Goal: Task Accomplishment & Management: Manage account settings

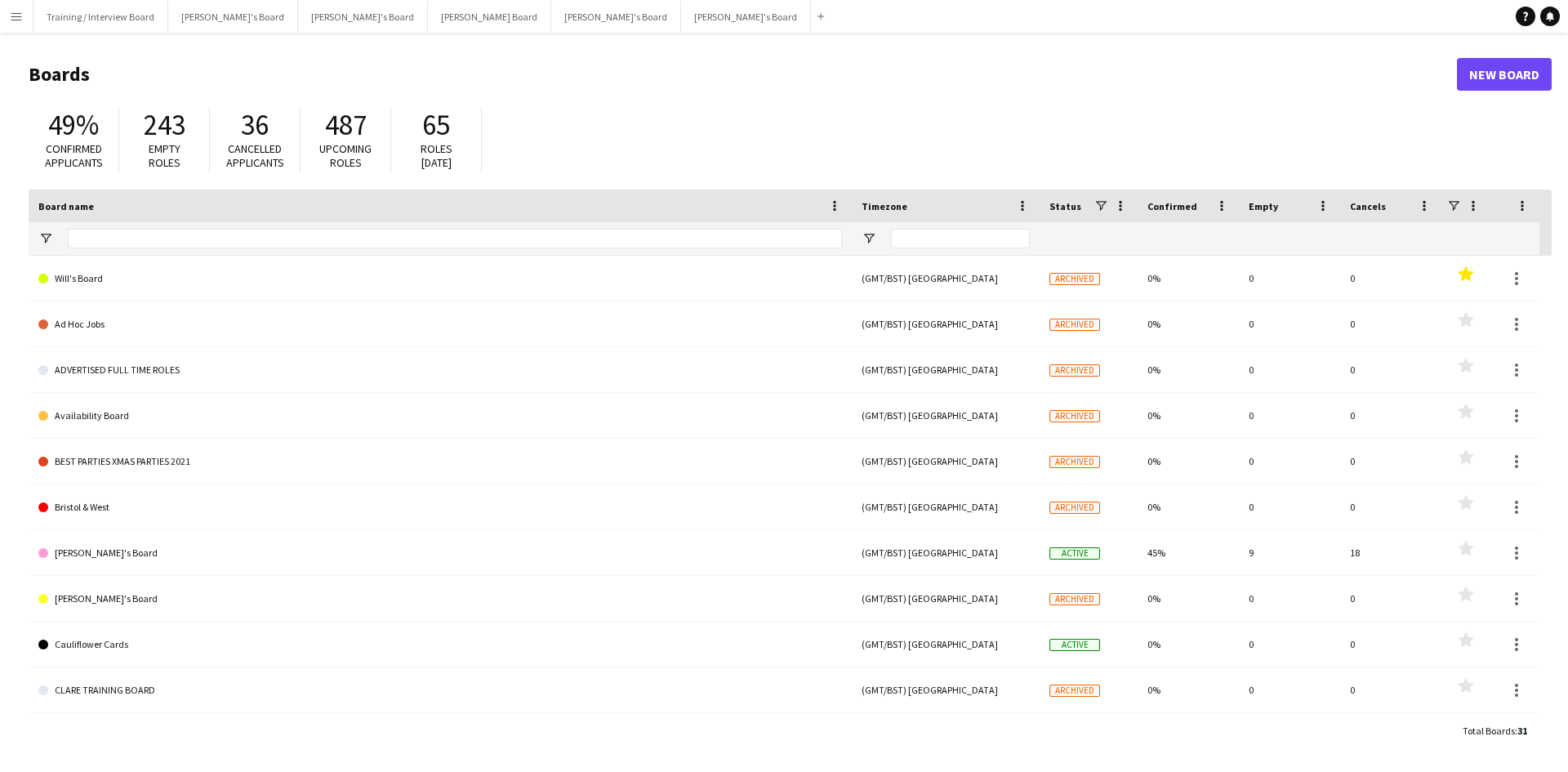
click at [10, 21] on app-icon "Menu" at bounding box center [16, 16] width 13 height 13
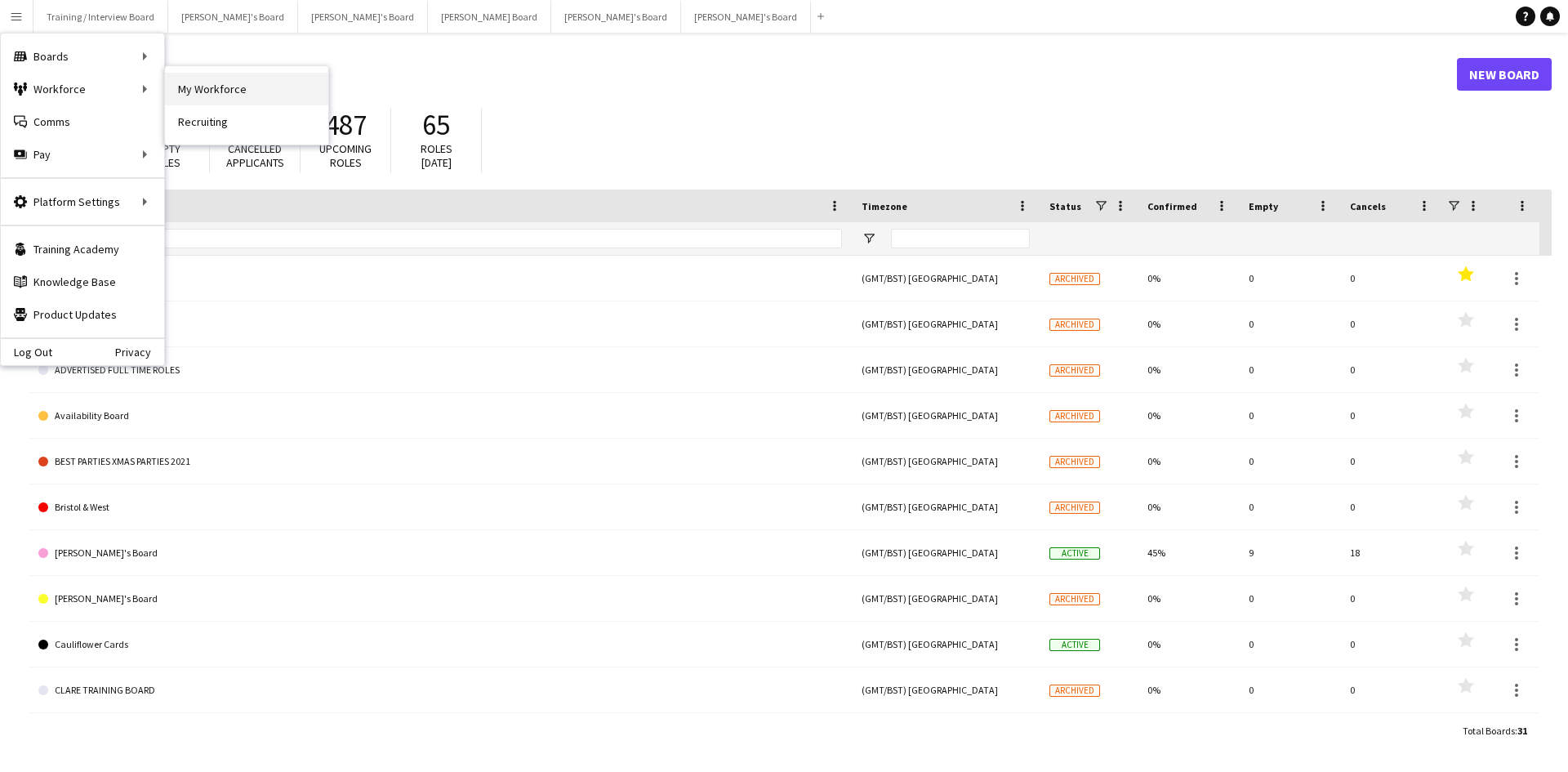
click at [216, 83] on link "My Workforce" at bounding box center [246, 89] width 164 height 33
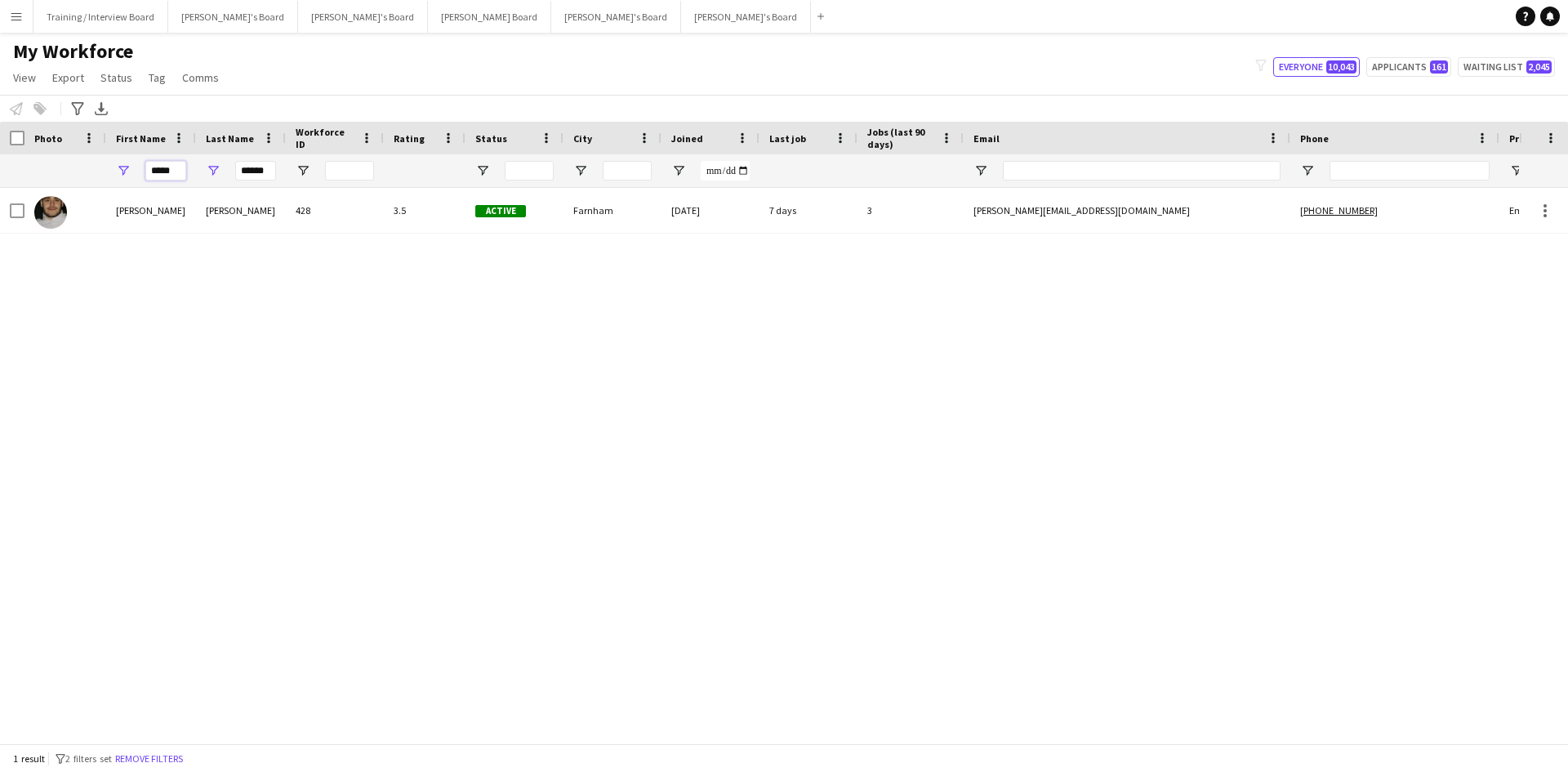
drag, startPoint x: 177, startPoint y: 170, endPoint x: 141, endPoint y: 175, distance: 36.3
click at [103, 172] on div "***** ******" at bounding box center [885, 170] width 1771 height 33
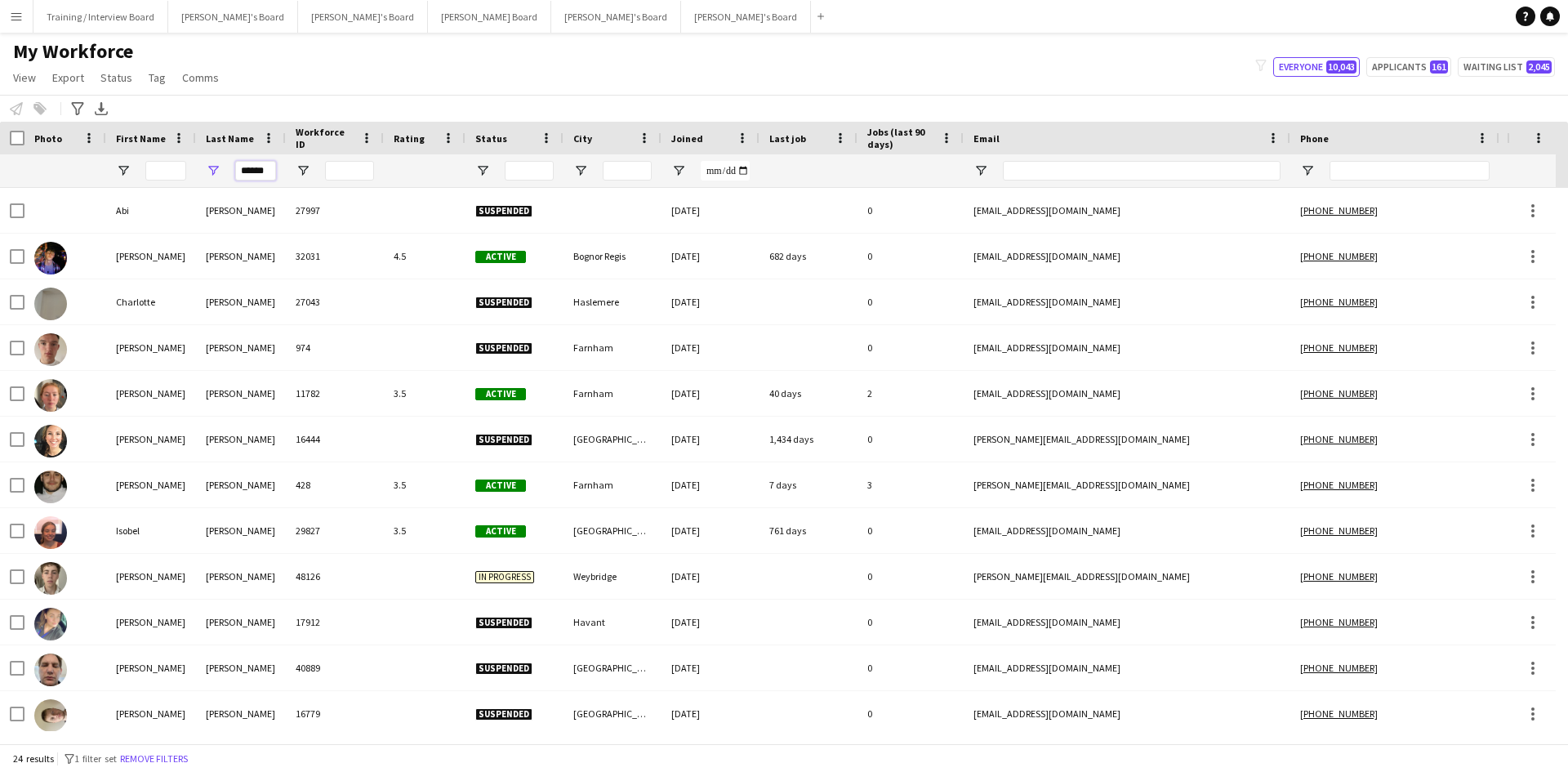
drag, startPoint x: 273, startPoint y: 171, endPoint x: 210, endPoint y: 172, distance: 63.0
click at [210, 172] on div "******" at bounding box center [241, 170] width 90 height 33
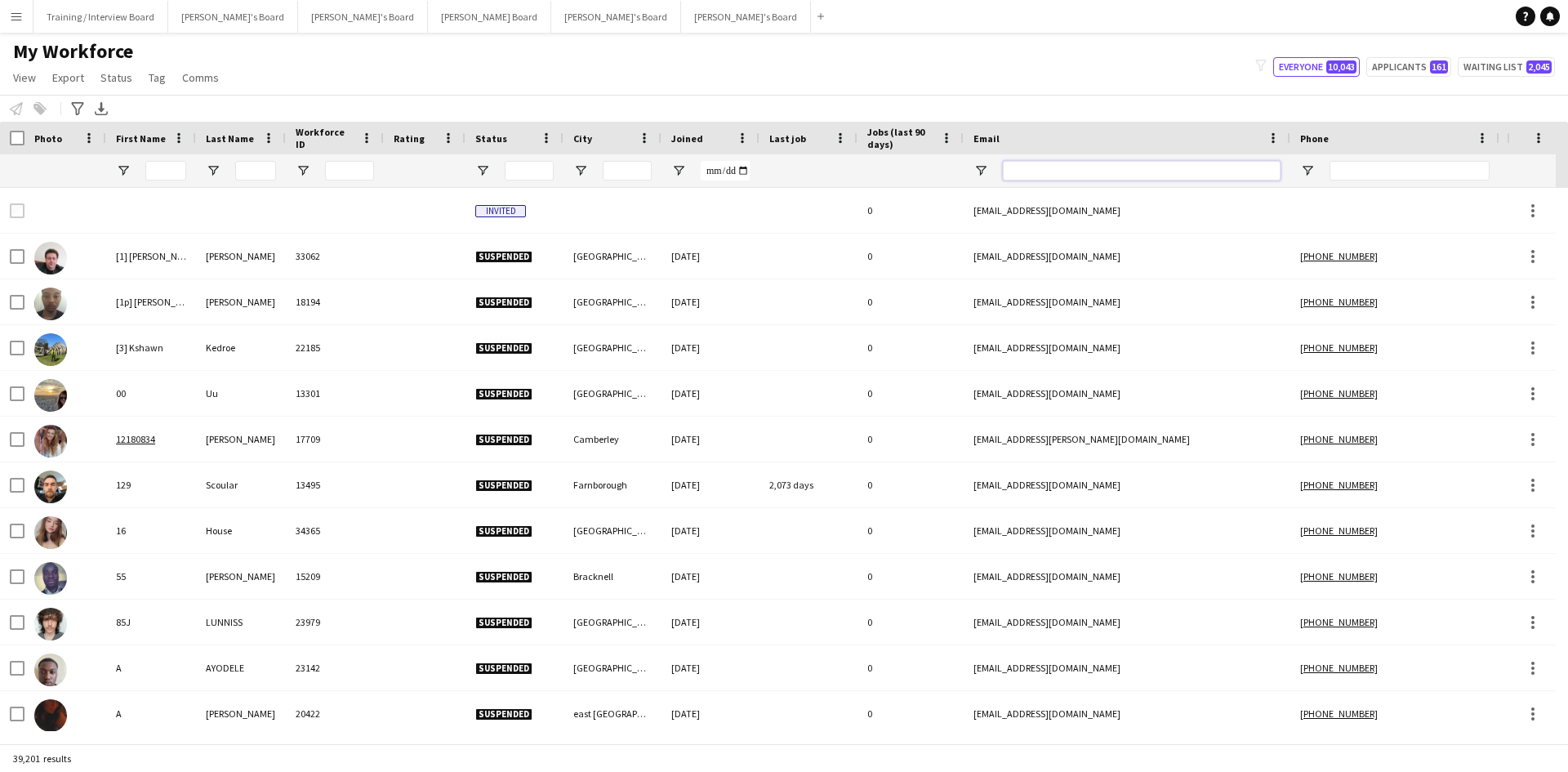
click at [1021, 168] on input "Email Filter Input" at bounding box center [1141, 170] width 278 height 20
paste input "**********"
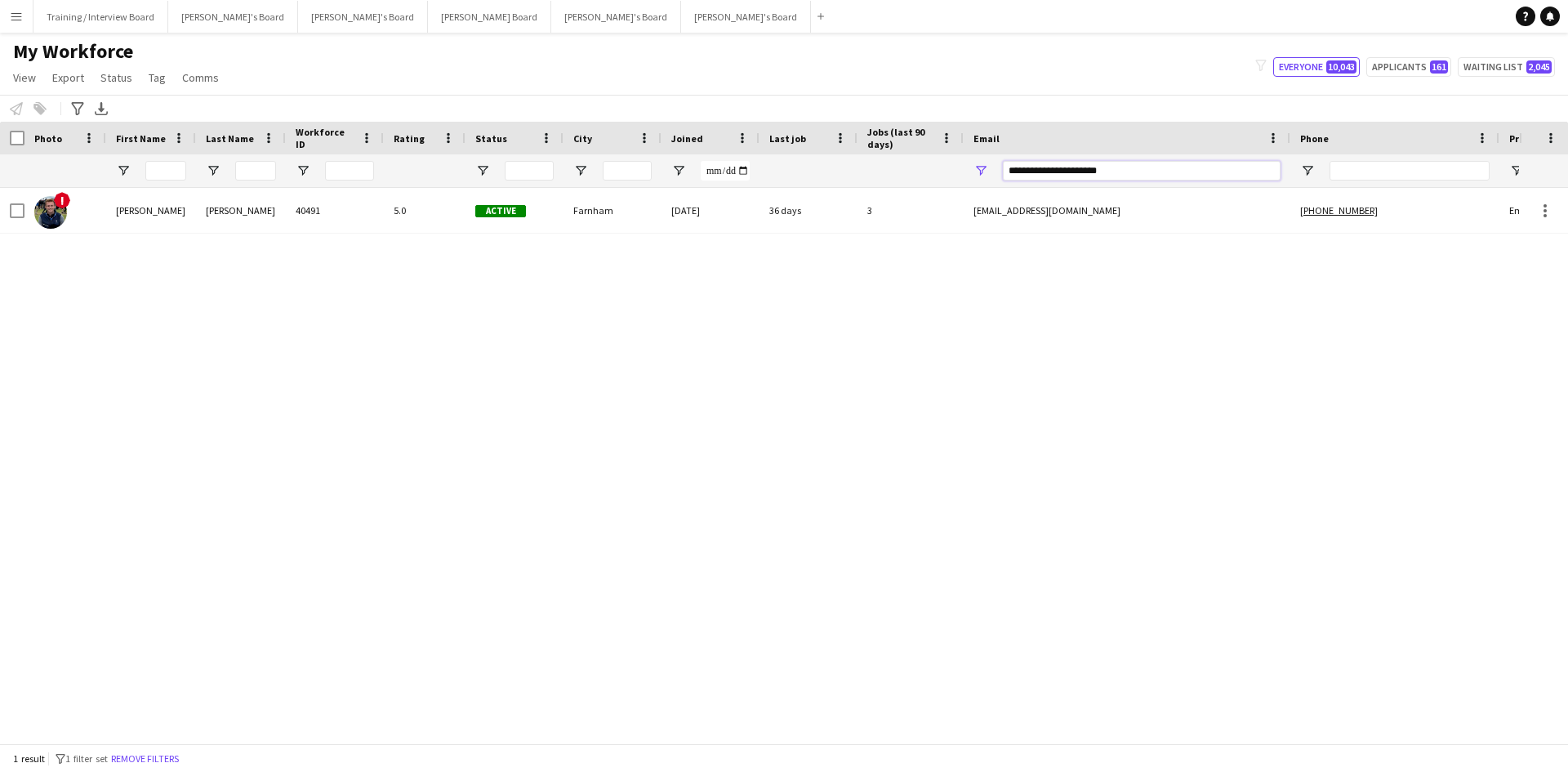
type input "**********"
click at [546, 217] on div "Active" at bounding box center [515, 211] width 98 height 45
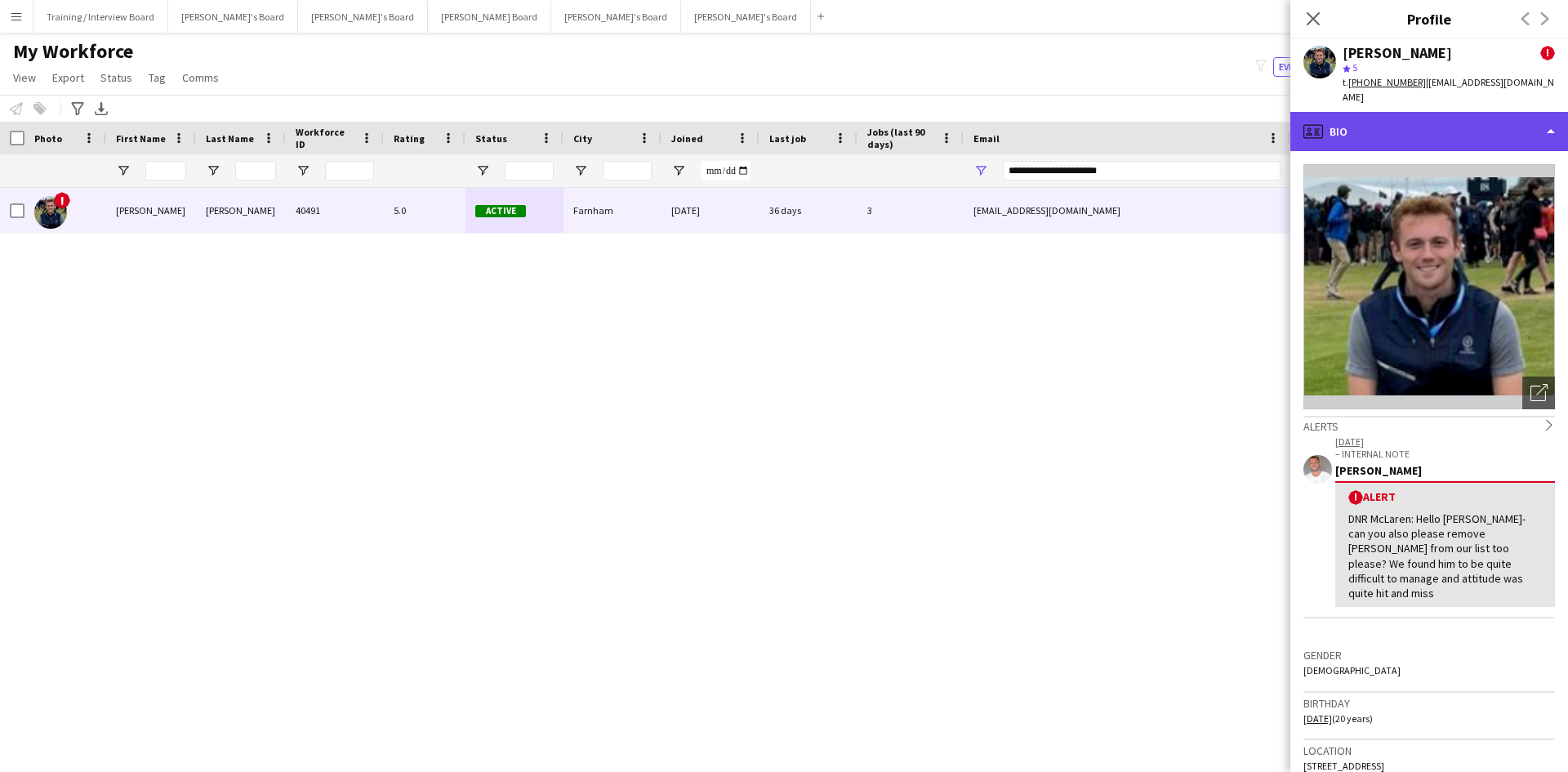
click at [1393, 112] on div "profile Bio" at bounding box center [1430, 132] width 278 height 39
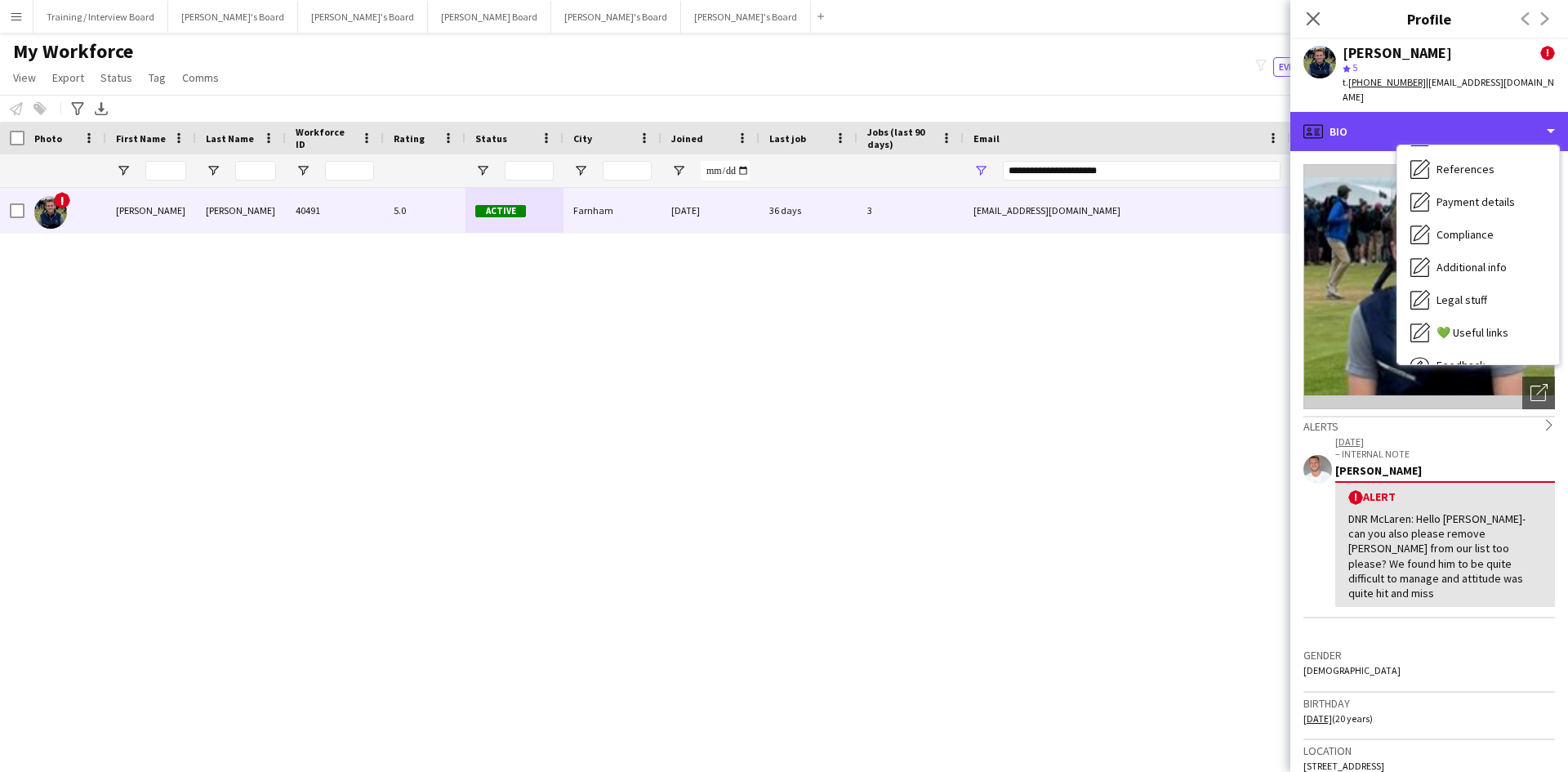
scroll to position [219, 0]
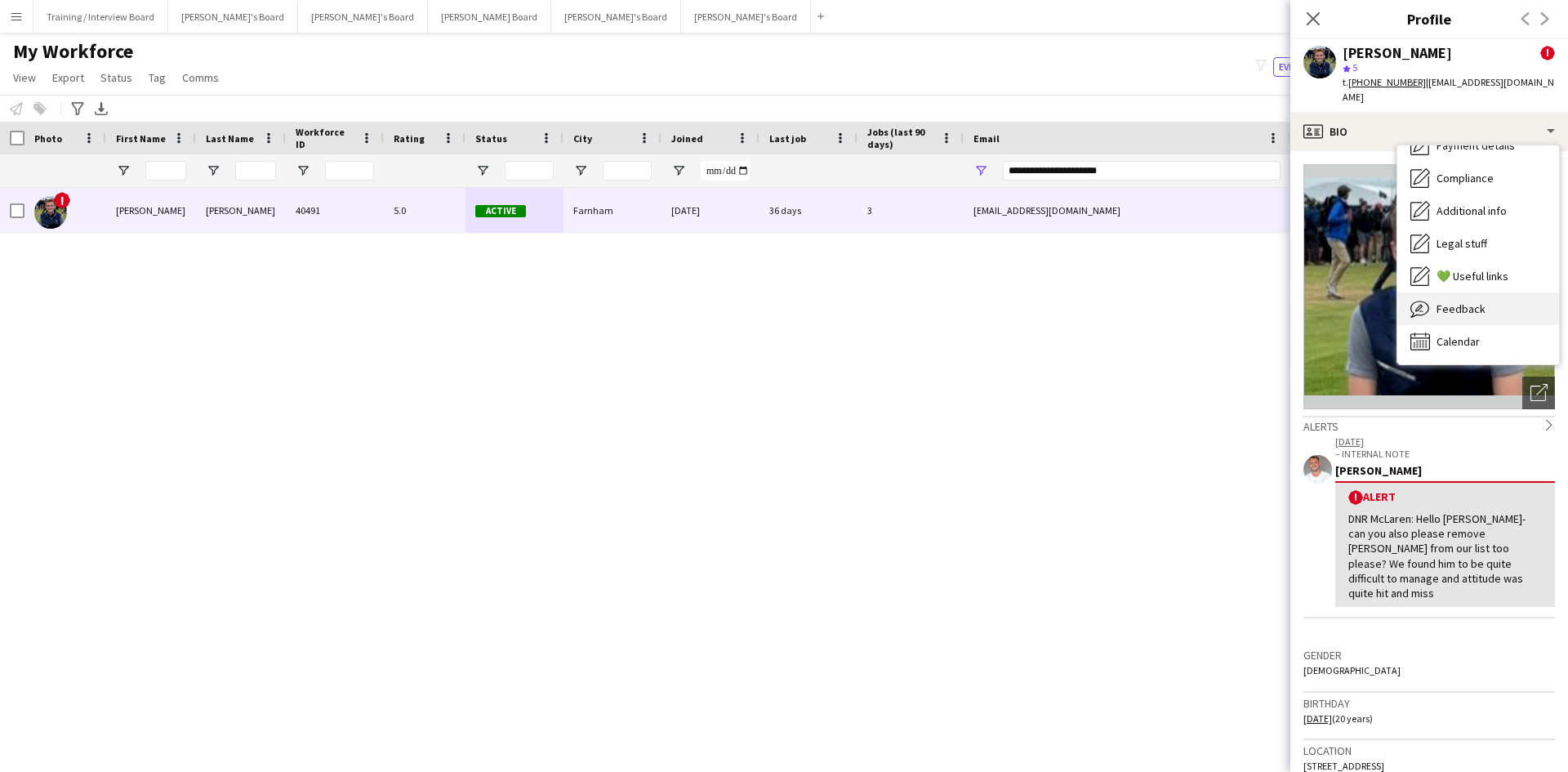
click at [1498, 297] on div "Feedback Feedback" at bounding box center [1478, 309] width 162 height 33
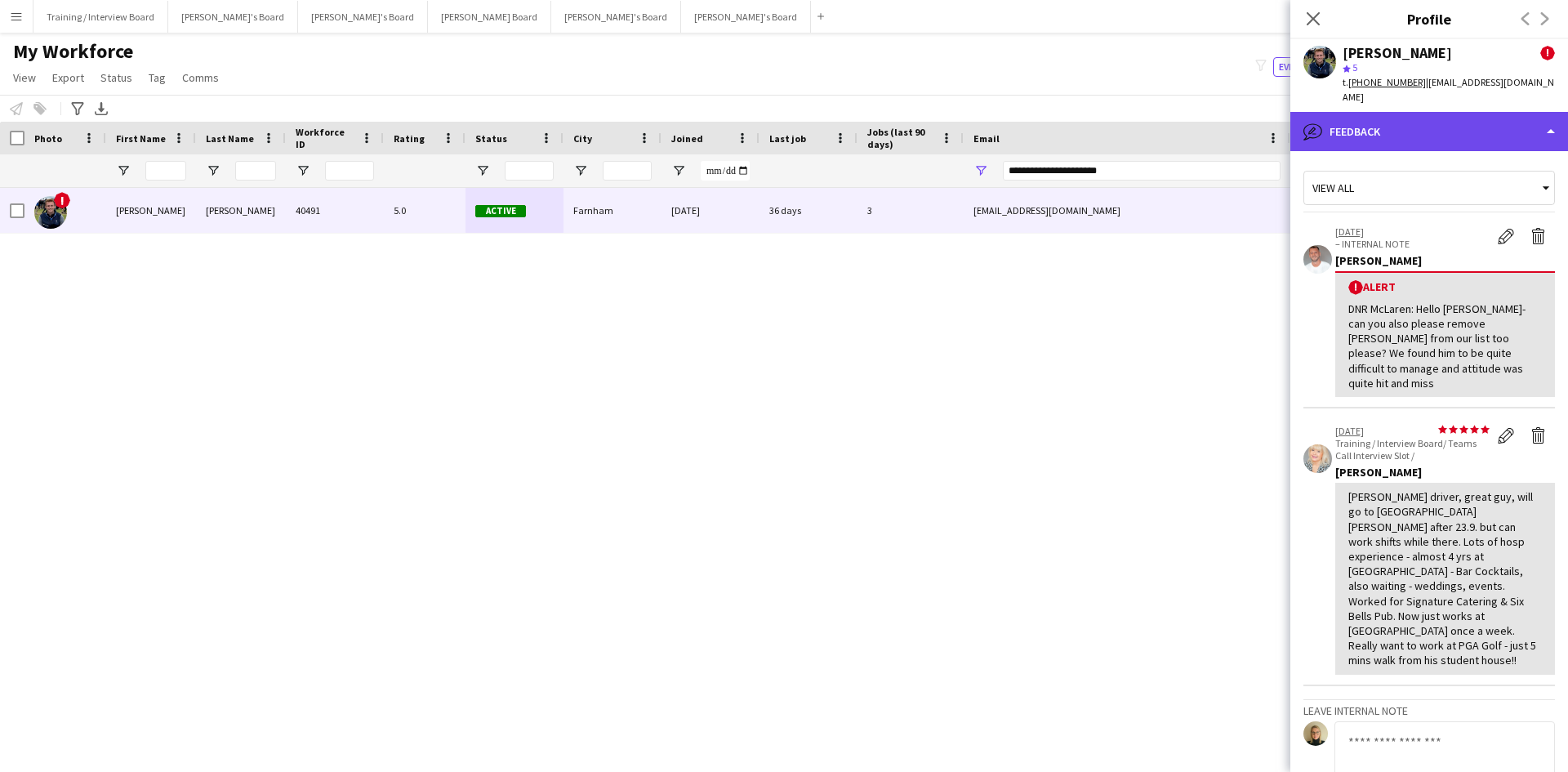
click at [1426, 122] on div "bubble-pencil Feedback" at bounding box center [1430, 132] width 278 height 39
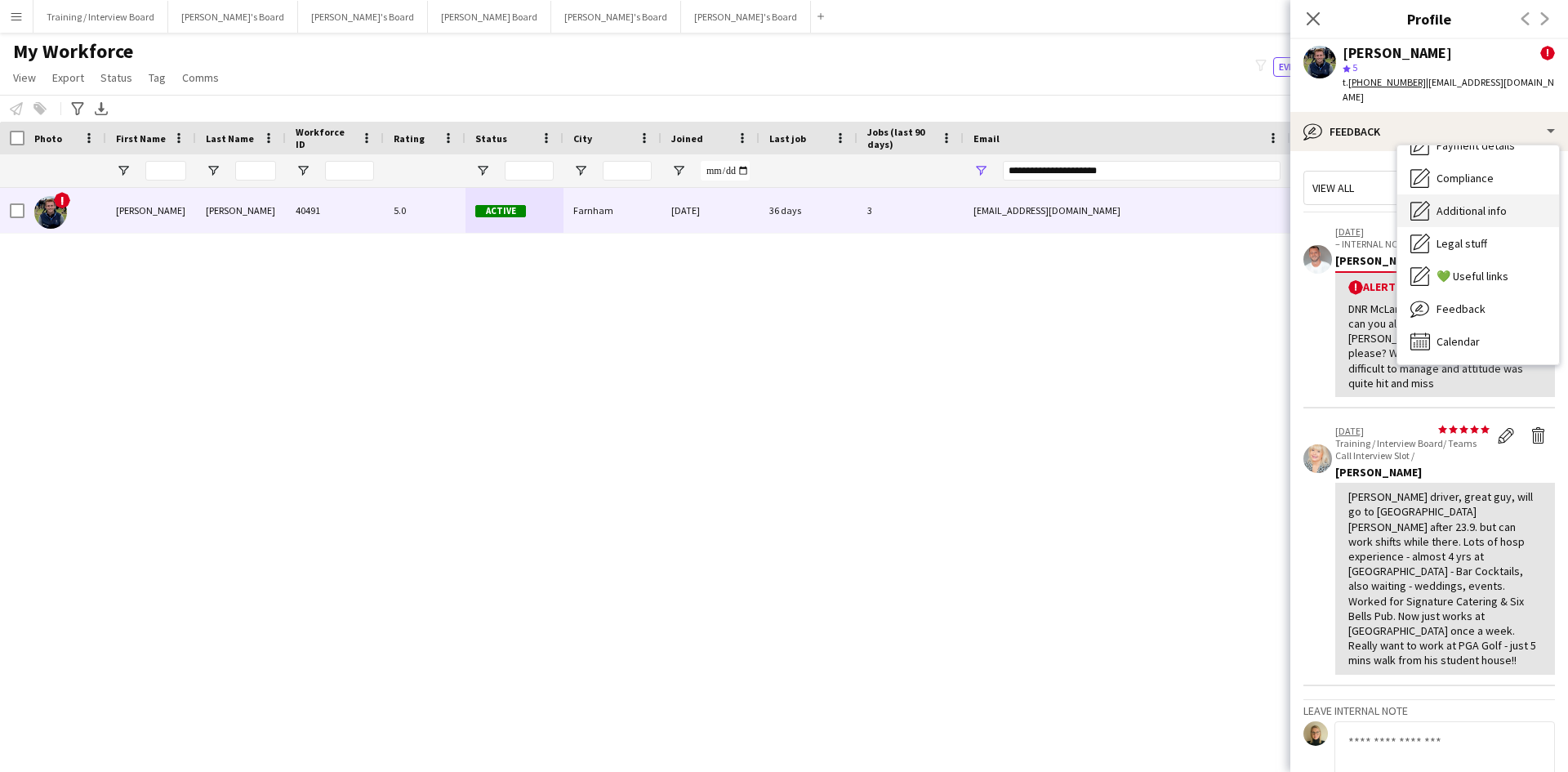
click at [1494, 203] on span "Additional info" at bounding box center [1472, 211] width 70 height 15
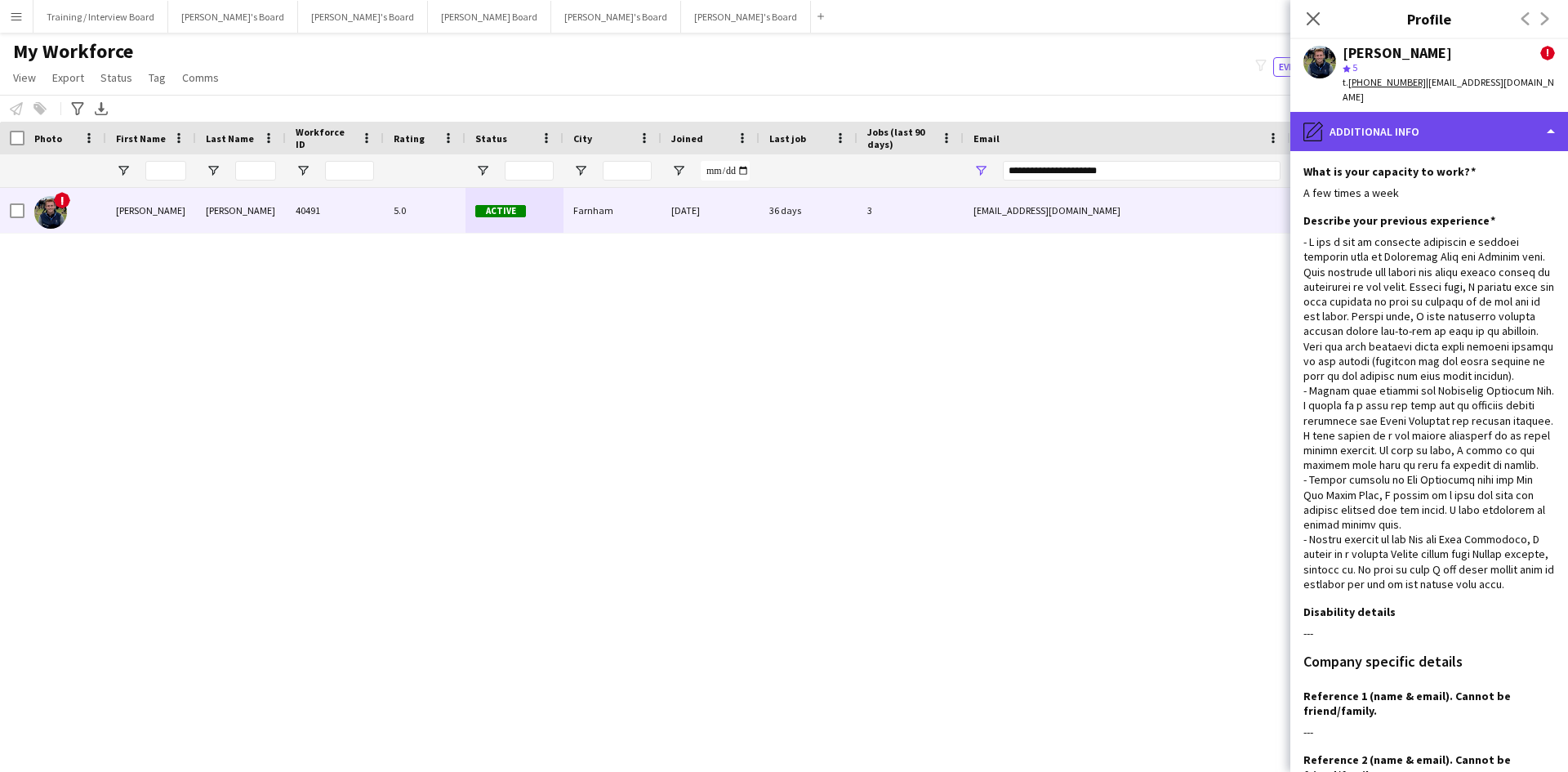
click at [1416, 124] on div "pencil4 Additional info" at bounding box center [1430, 132] width 278 height 39
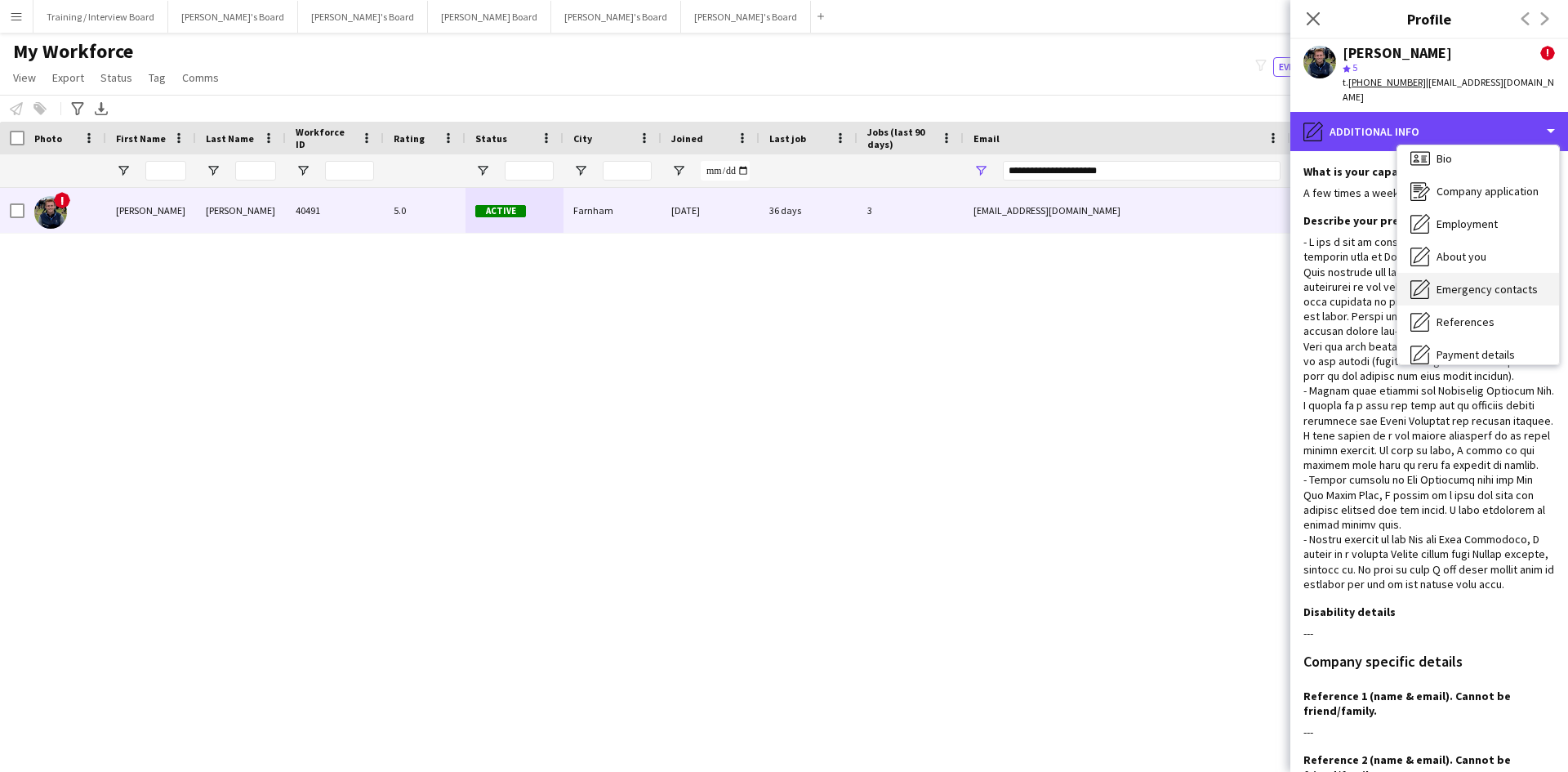
scroll to position [0, 0]
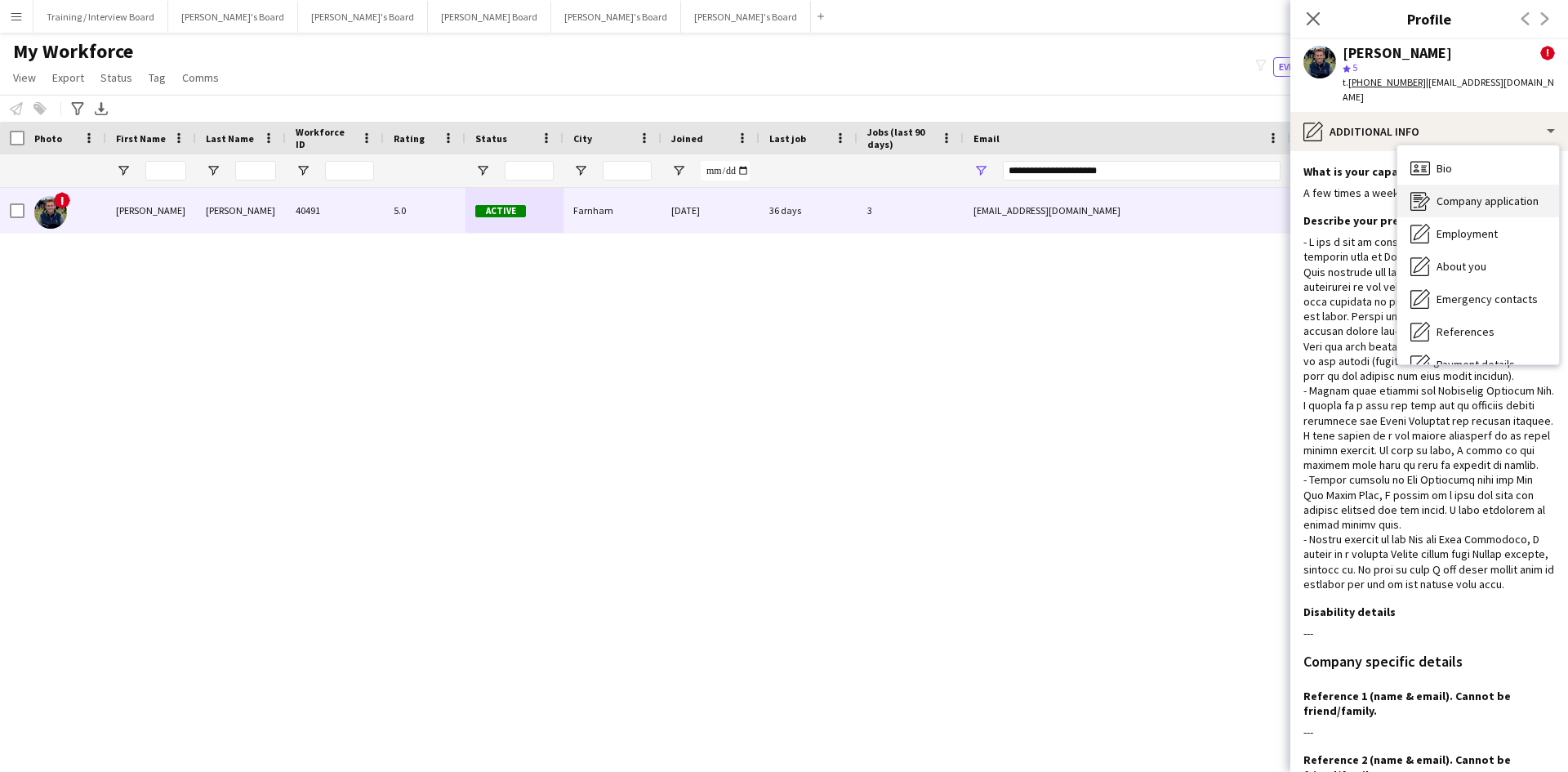
click at [1477, 194] on span "Company application" at bounding box center [1488, 201] width 102 height 15
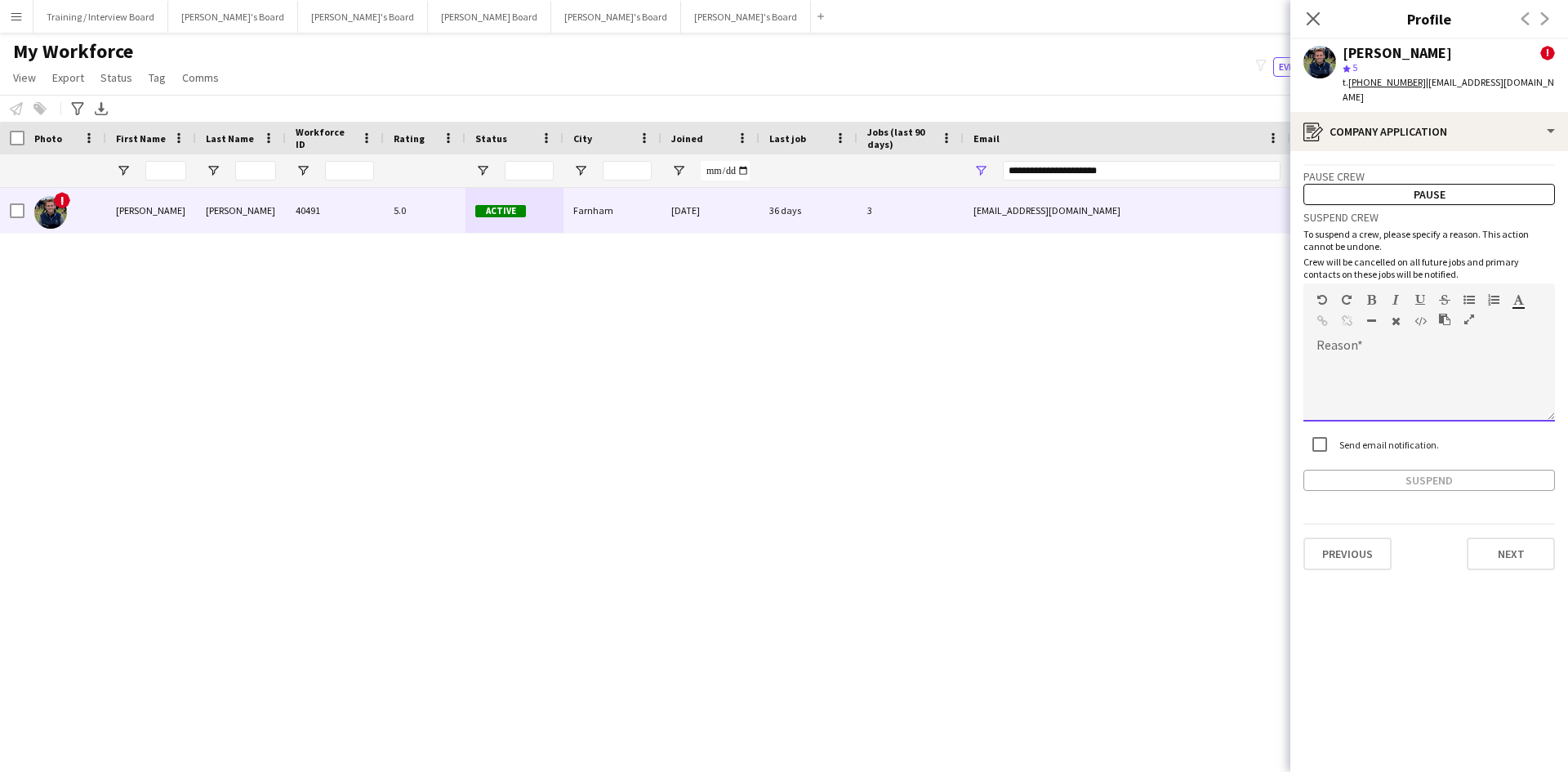
click at [1346, 357] on div at bounding box center [1430, 389] width 252 height 66
click at [1448, 470] on button "Suspend" at bounding box center [1430, 480] width 252 height 22
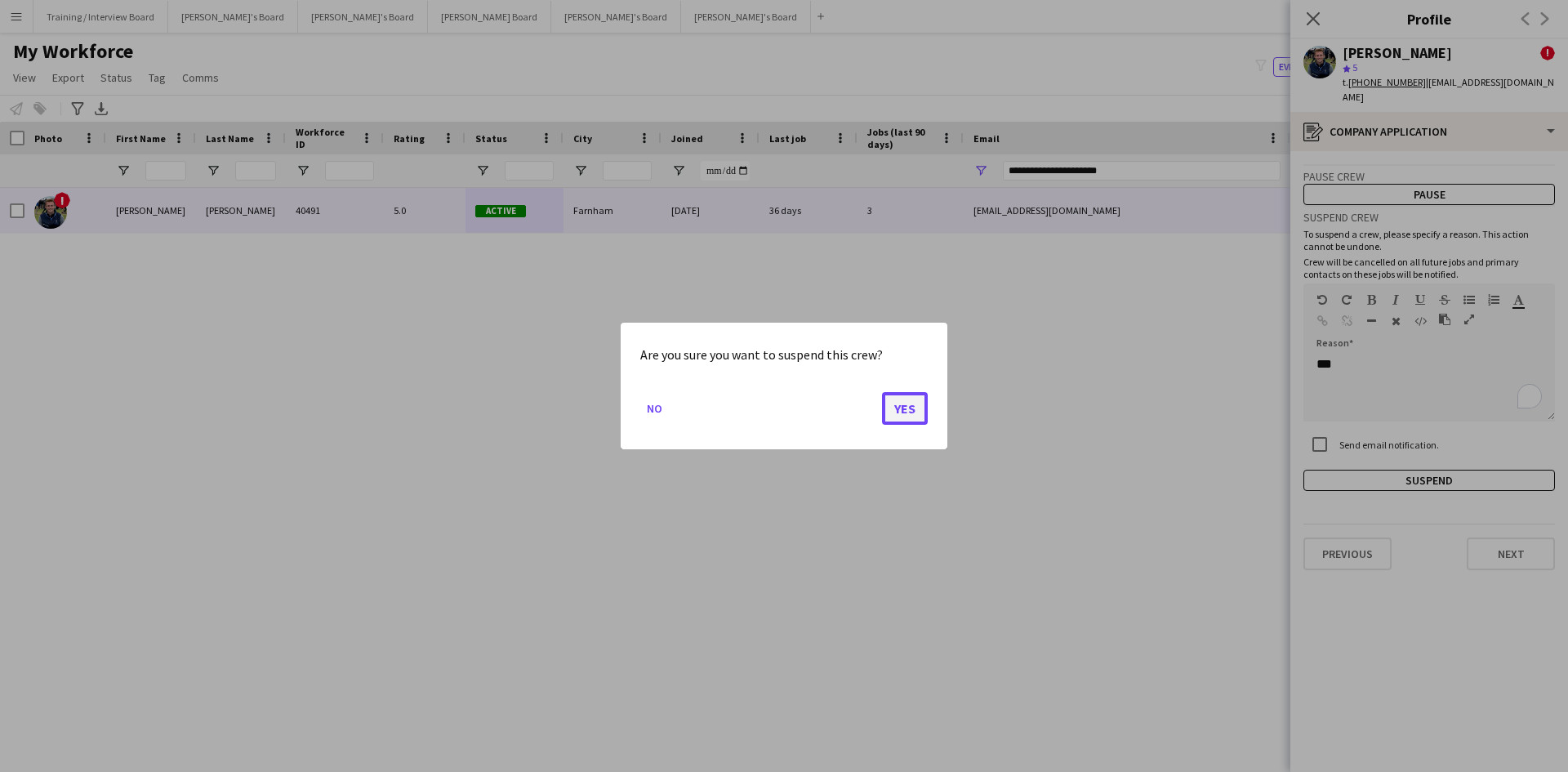
click at [926, 402] on button "Yes" at bounding box center [905, 408] width 46 height 33
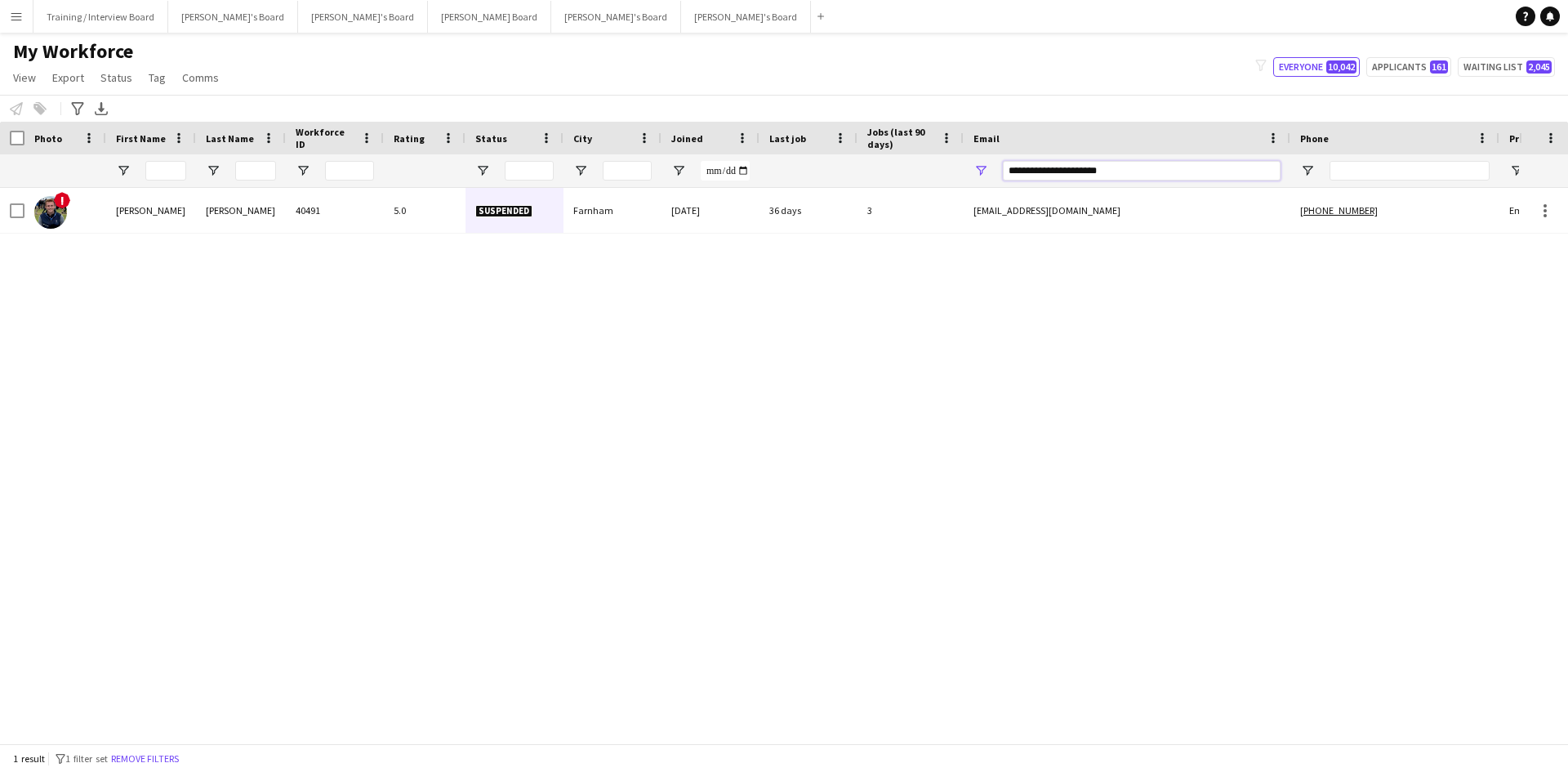
drag, startPoint x: 1116, startPoint y: 171, endPoint x: 986, endPoint y: 172, distance: 130.0
click at [981, 172] on div "**********" at bounding box center [1126, 170] width 327 height 33
drag, startPoint x: 1150, startPoint y: 164, endPoint x: 849, endPoint y: 181, distance: 301.5
click at [849, 181] on div at bounding box center [885, 170] width 1771 height 33
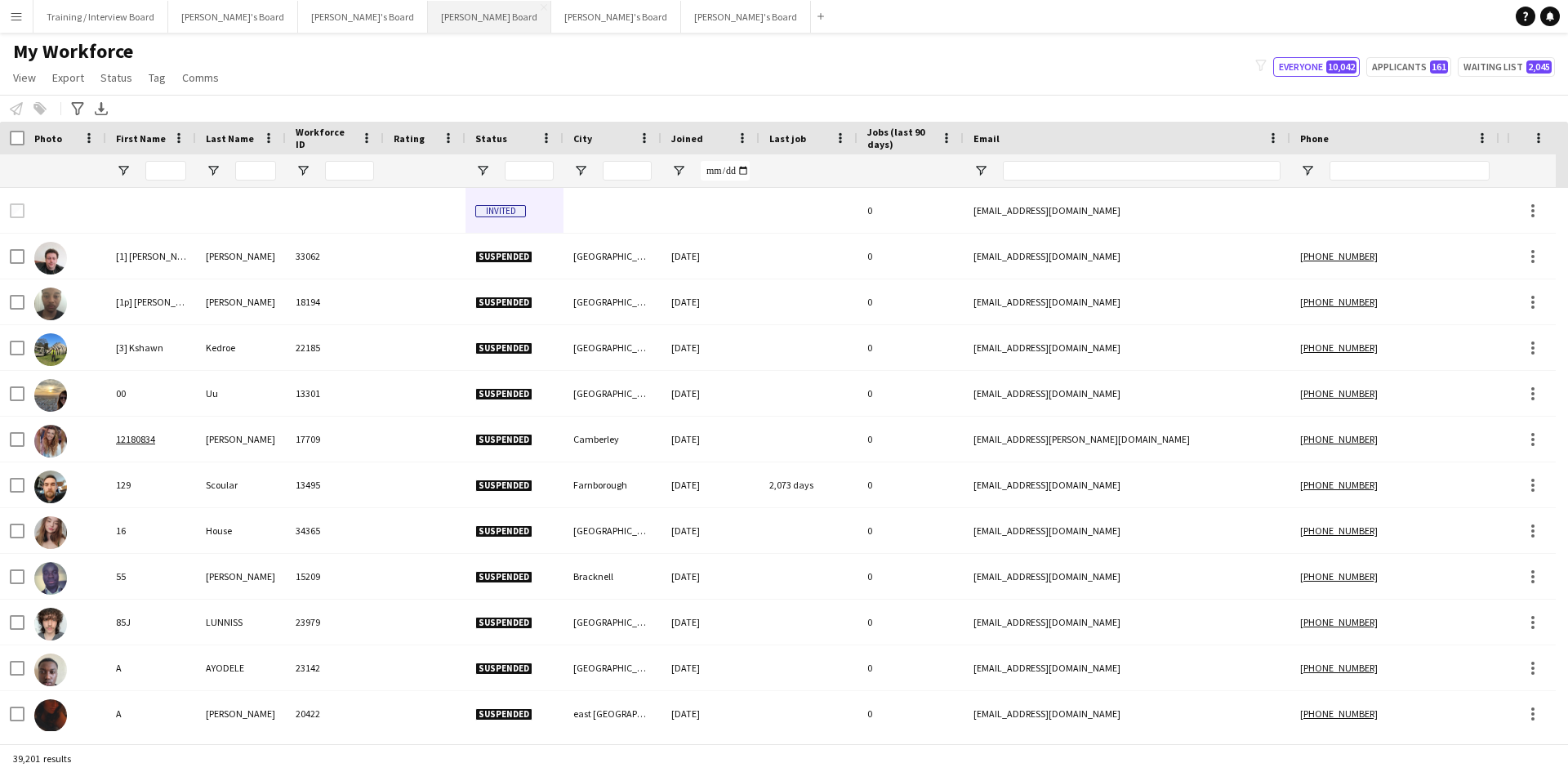
click at [428, 27] on button "[PERSON_NAME] Board Close" at bounding box center [490, 17] width 123 height 32
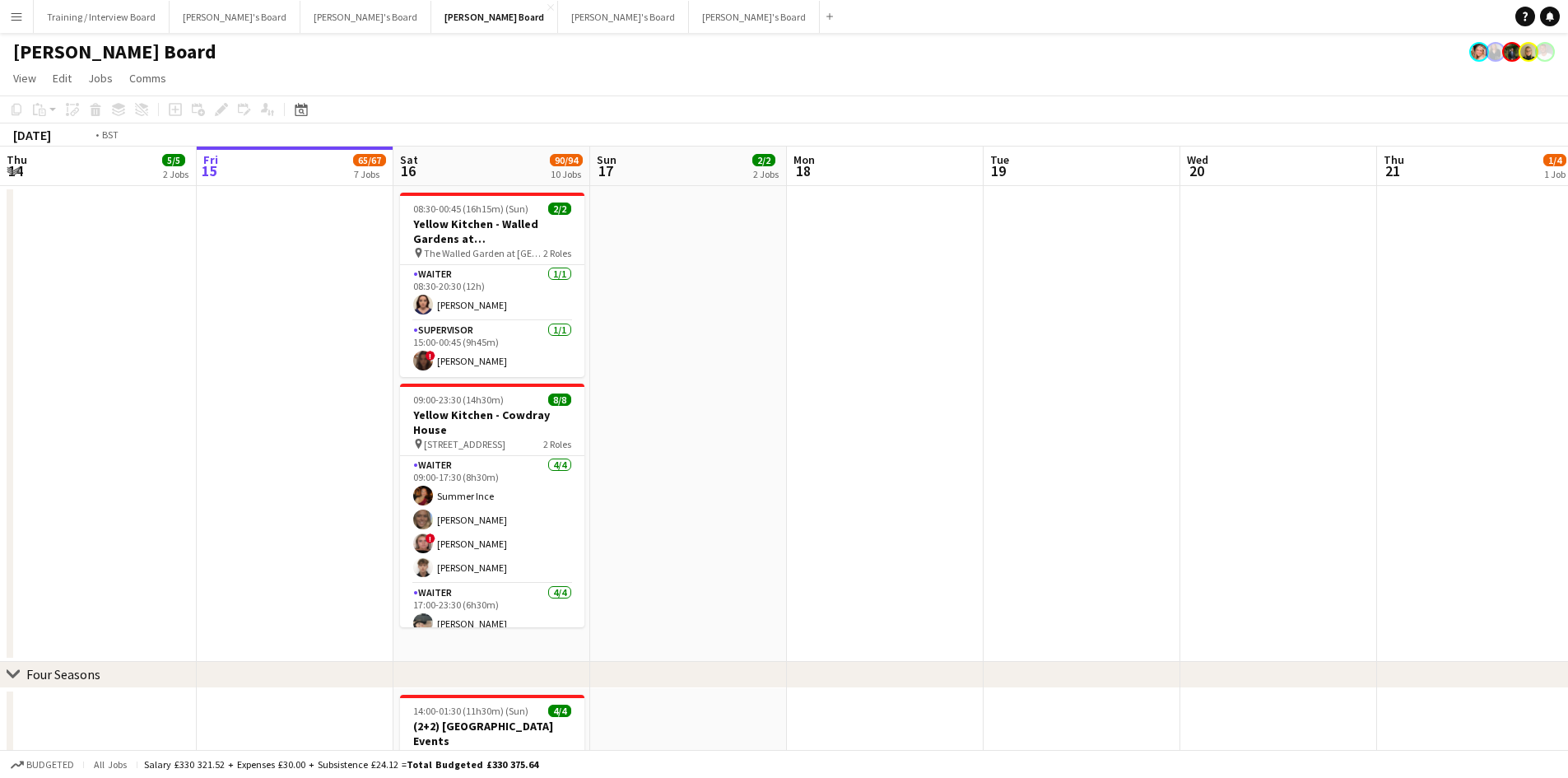
drag, startPoint x: 262, startPoint y: 173, endPoint x: 1053, endPoint y: 200, distance: 791.5
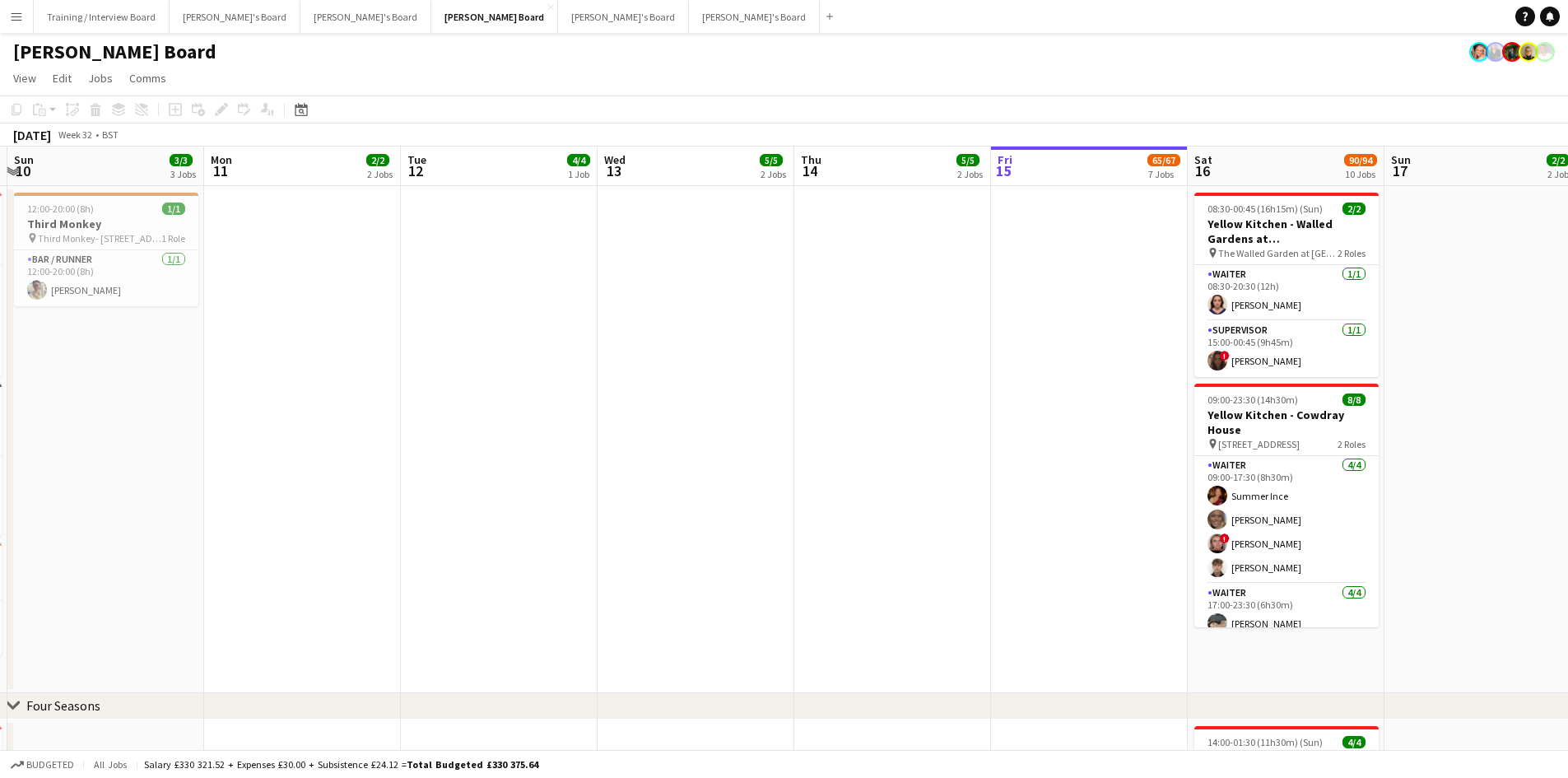
scroll to position [0, 544]
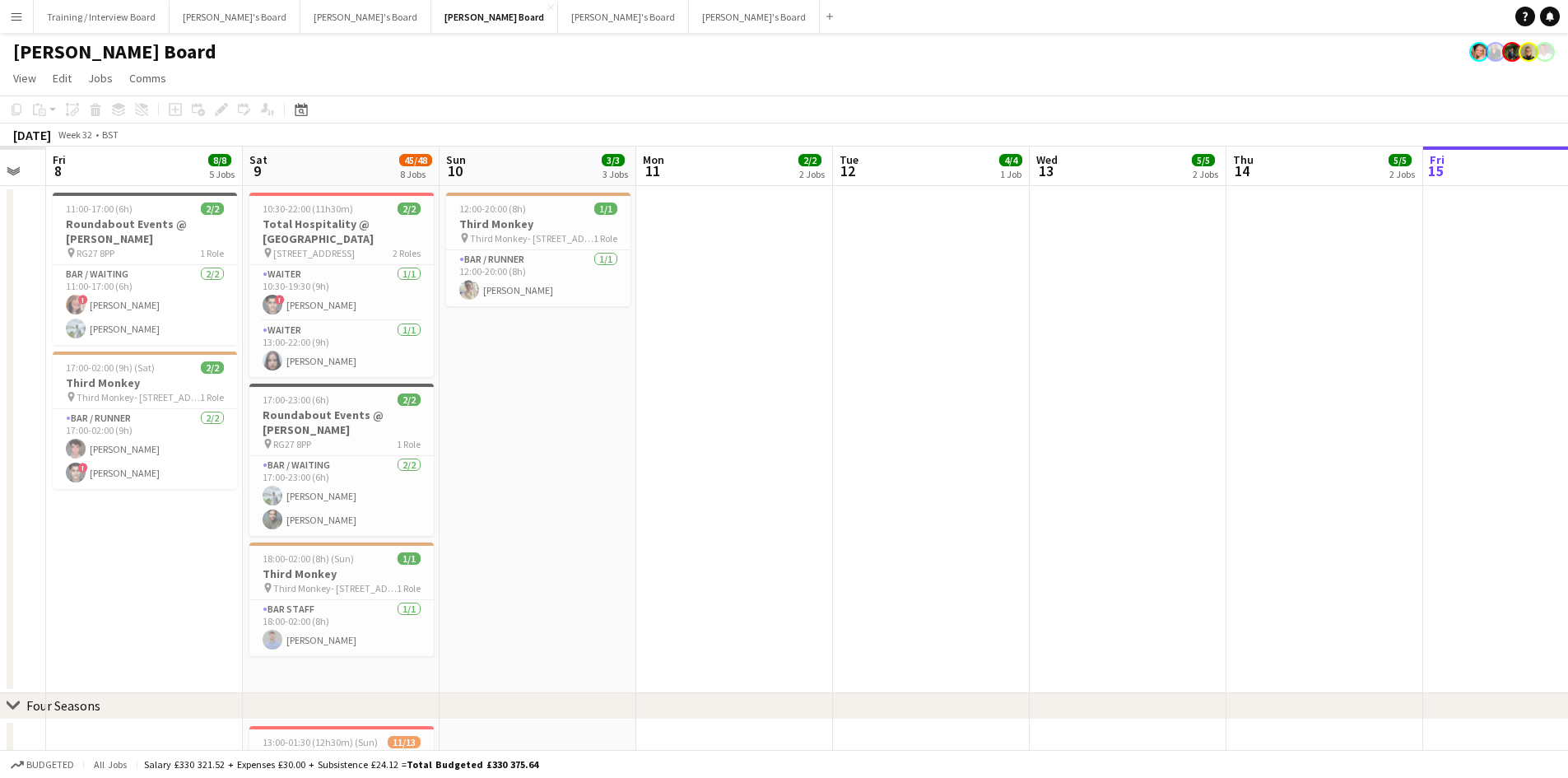
drag, startPoint x: 597, startPoint y: 185, endPoint x: 996, endPoint y: 191, distance: 399.0
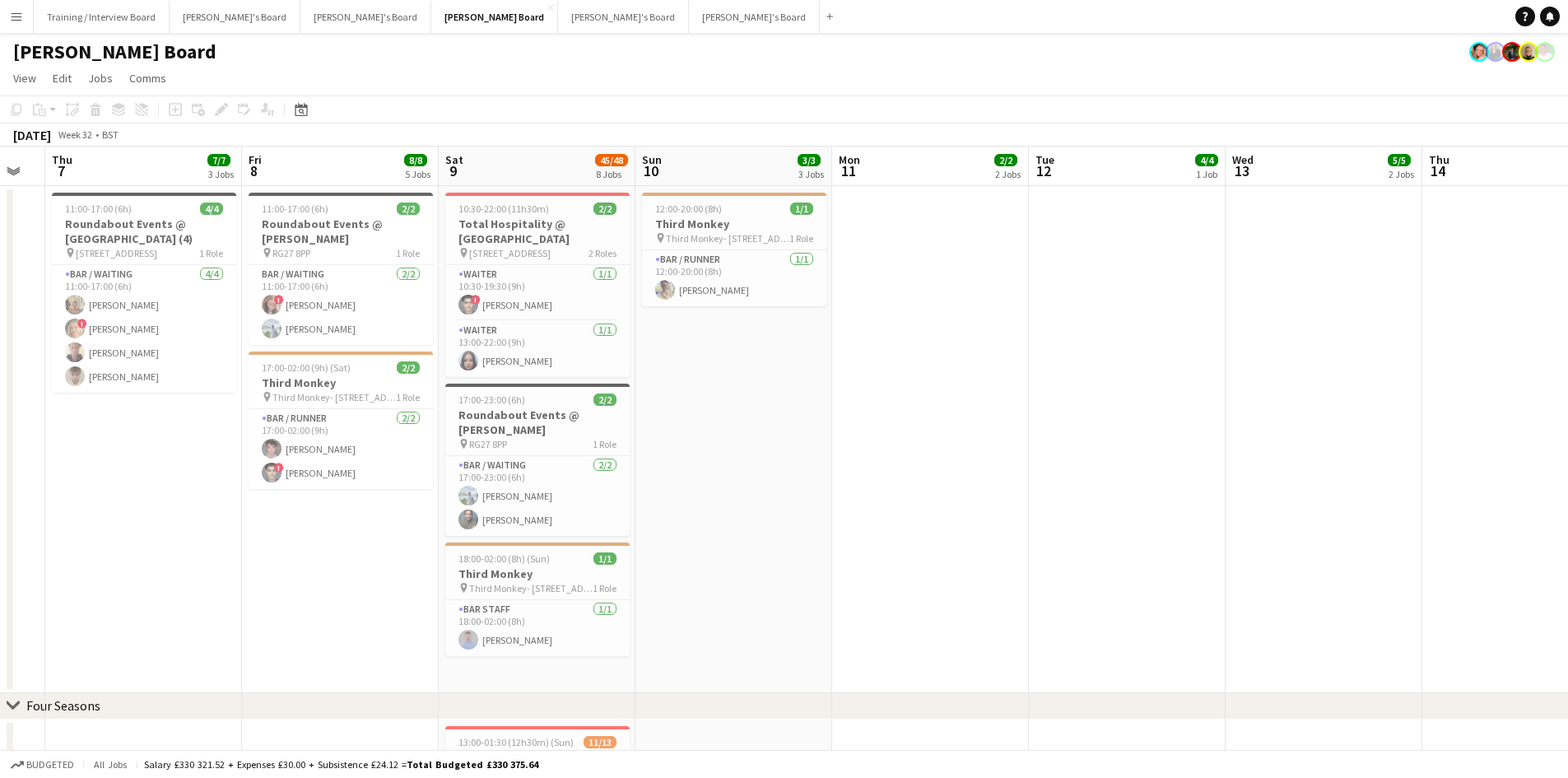
drag, startPoint x: 702, startPoint y: 174, endPoint x: 760, endPoint y: 174, distance: 58.0
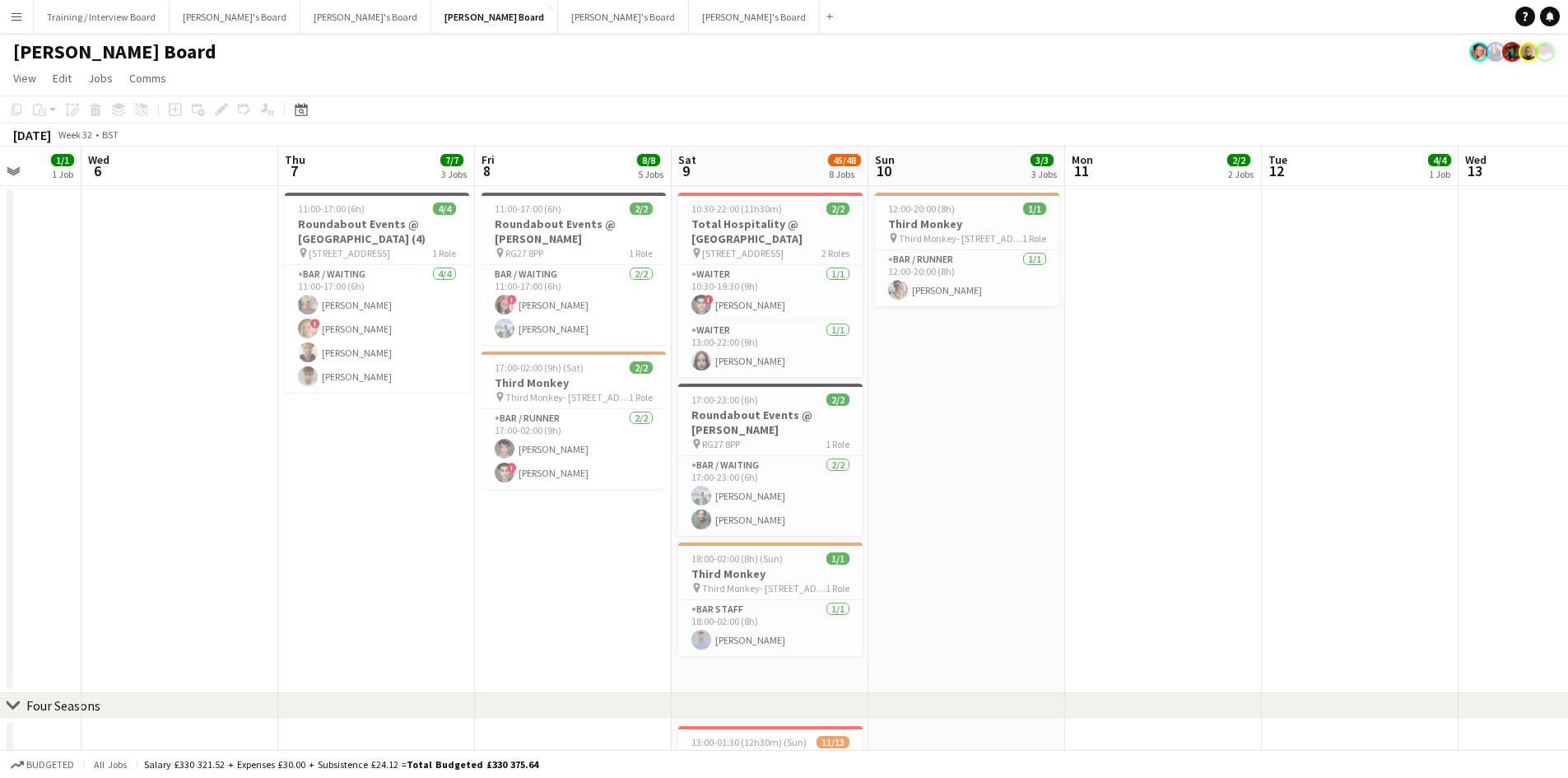
drag, startPoint x: 448, startPoint y: 164, endPoint x: 681, endPoint y: 166, distance: 233.0
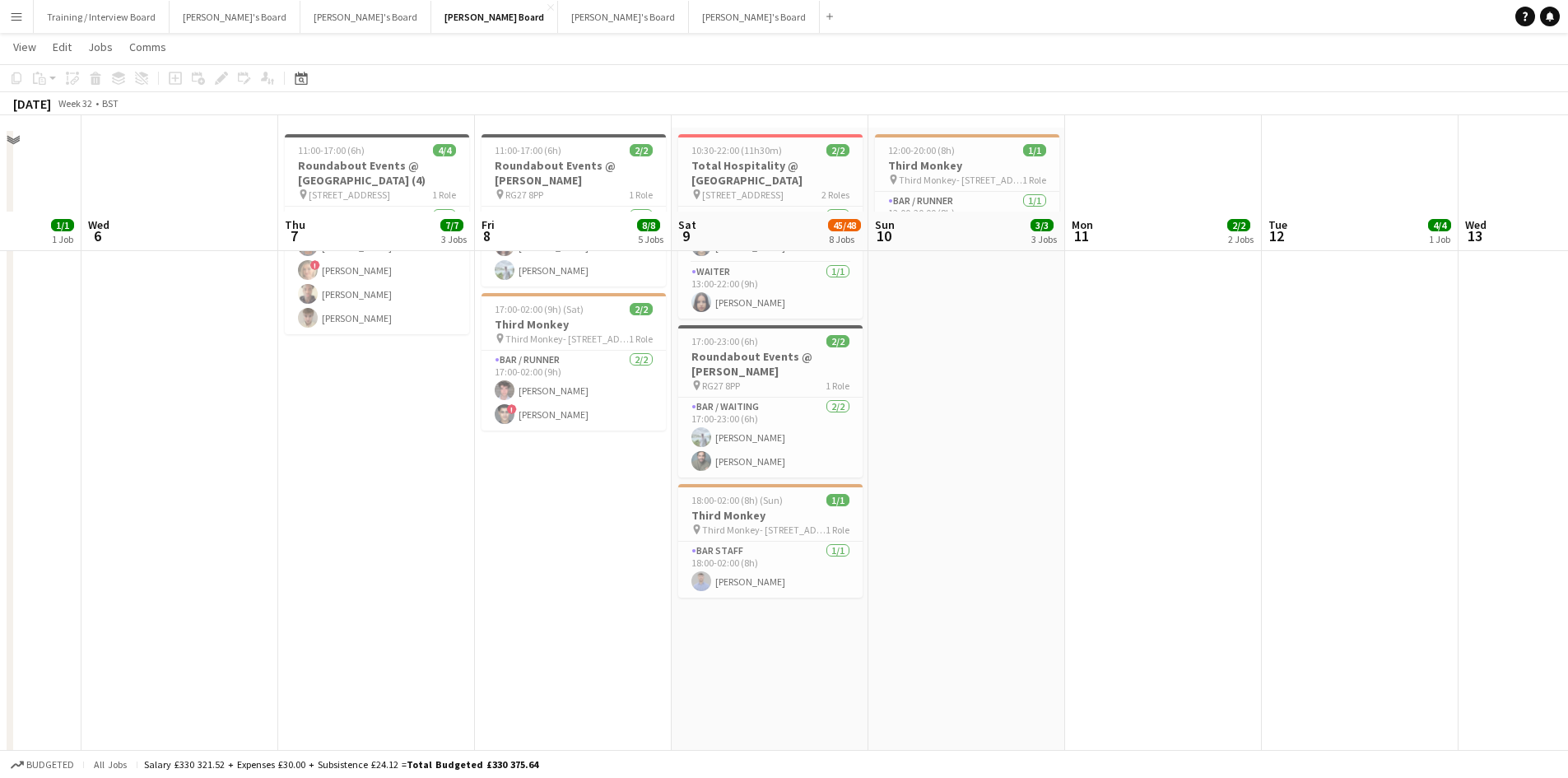
scroll to position [0, 0]
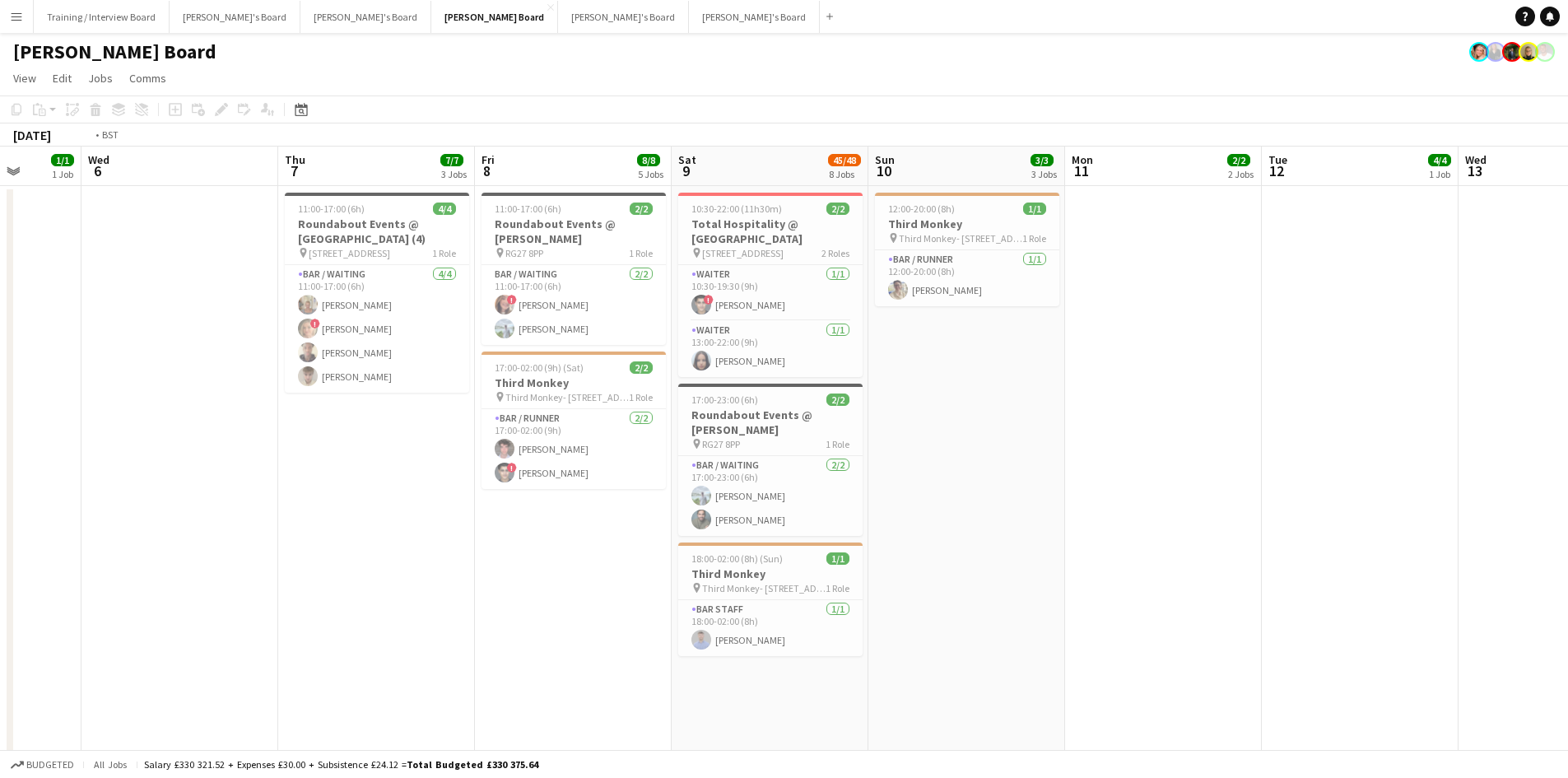
drag, startPoint x: 201, startPoint y: 178, endPoint x: 961, endPoint y: 175, distance: 760.0
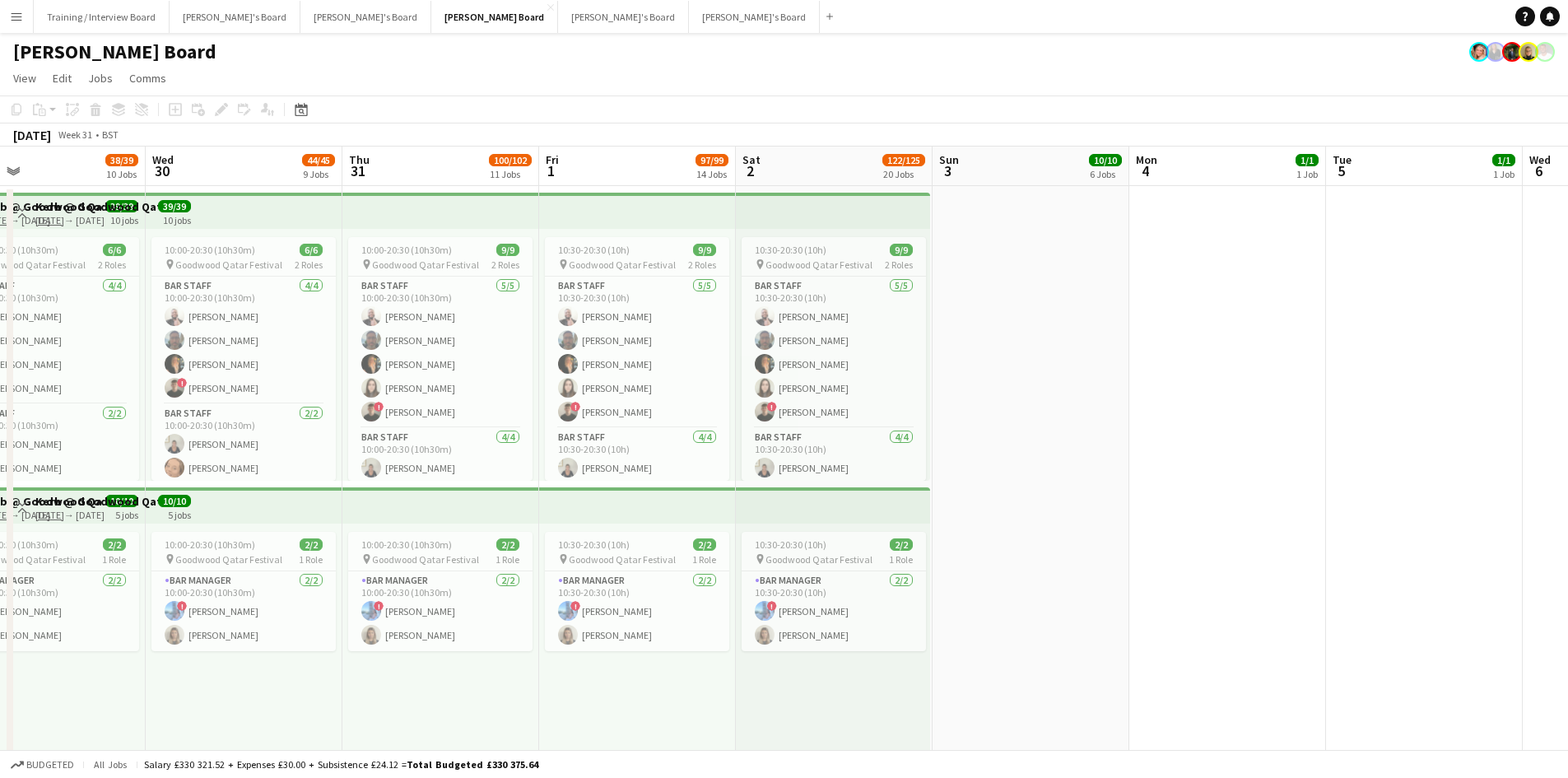
scroll to position [0, 467]
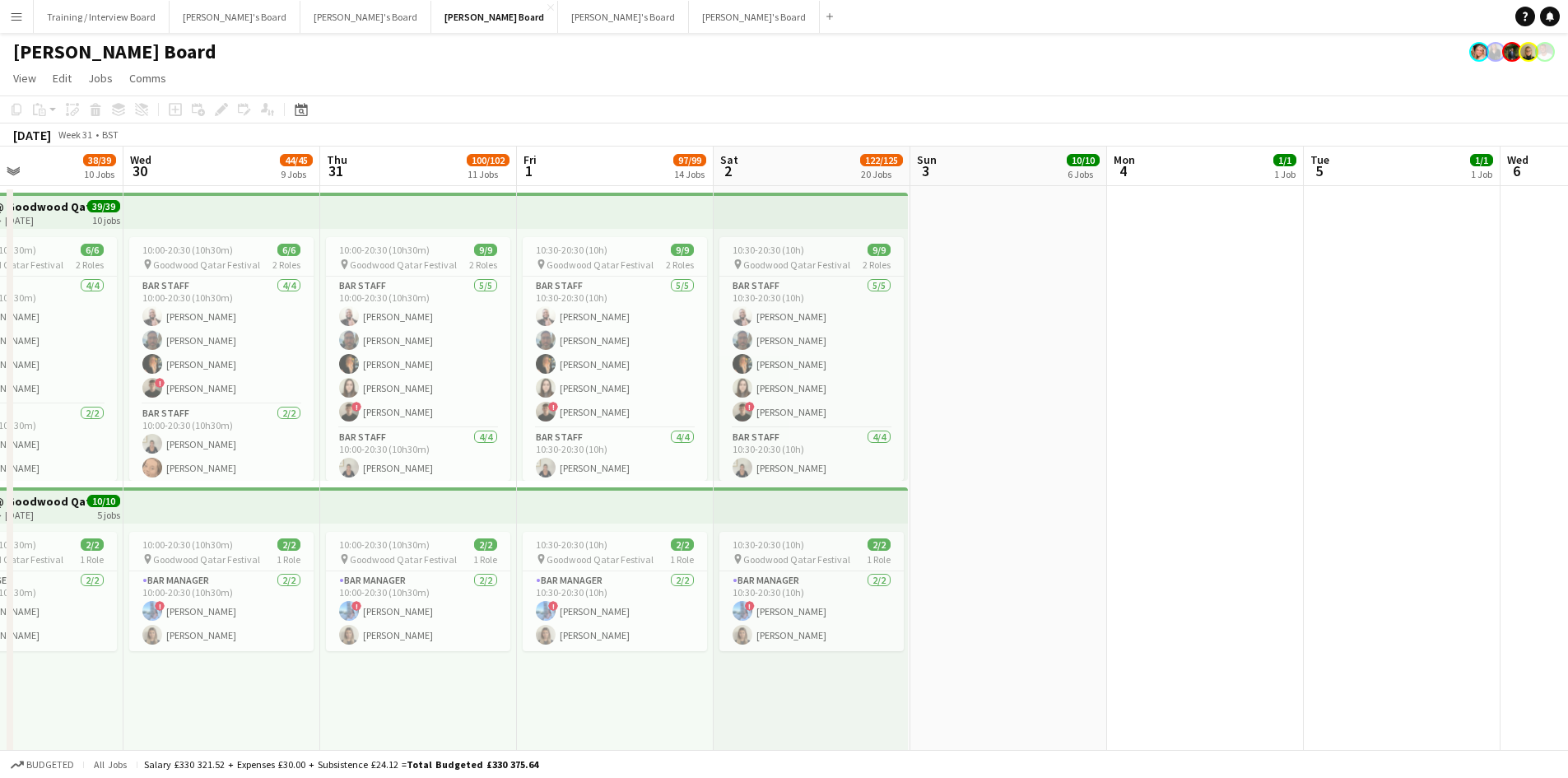
drag, startPoint x: 918, startPoint y: 185, endPoint x: 1093, endPoint y: 185, distance: 175.0
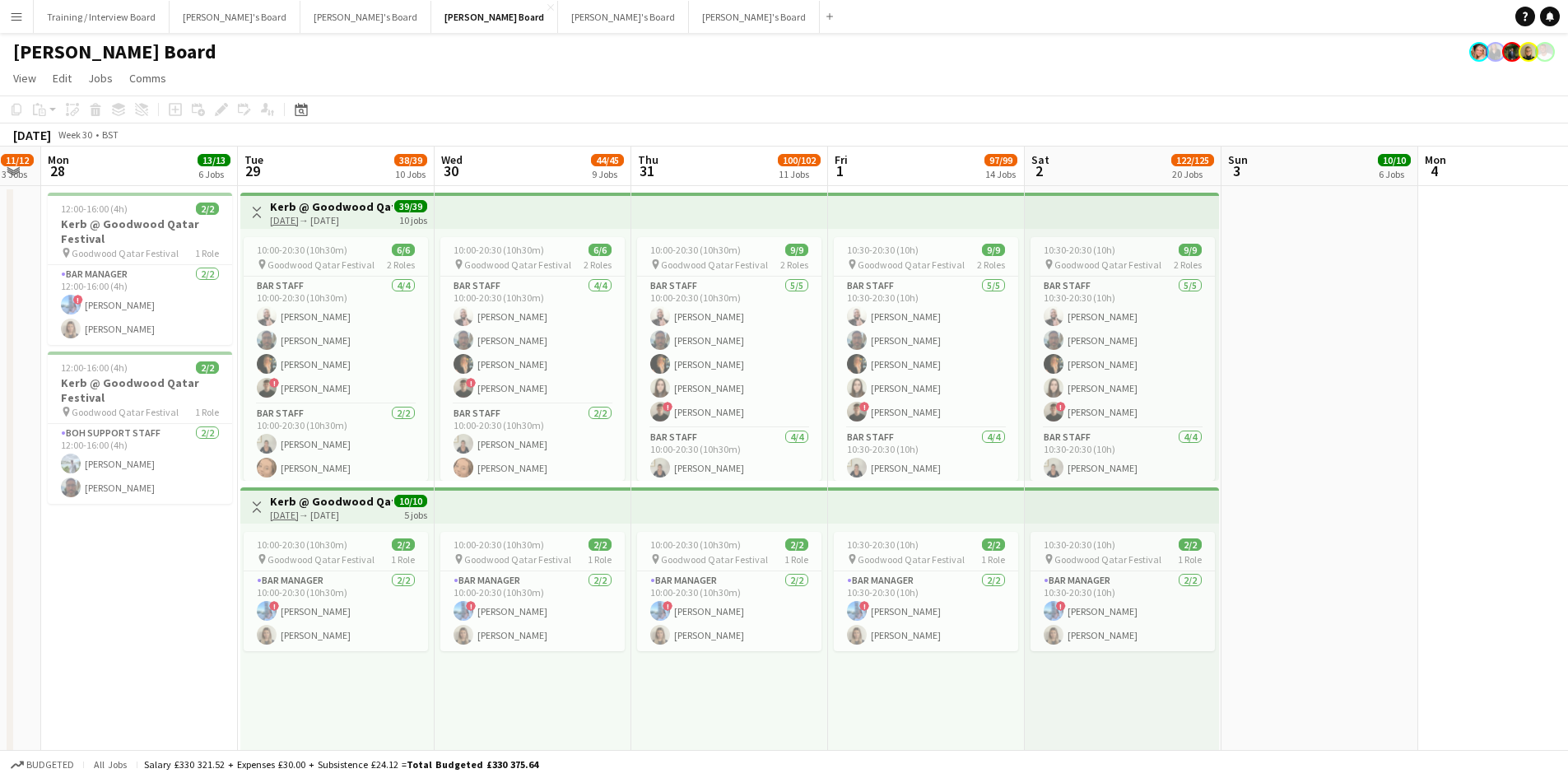
scroll to position [0, 493]
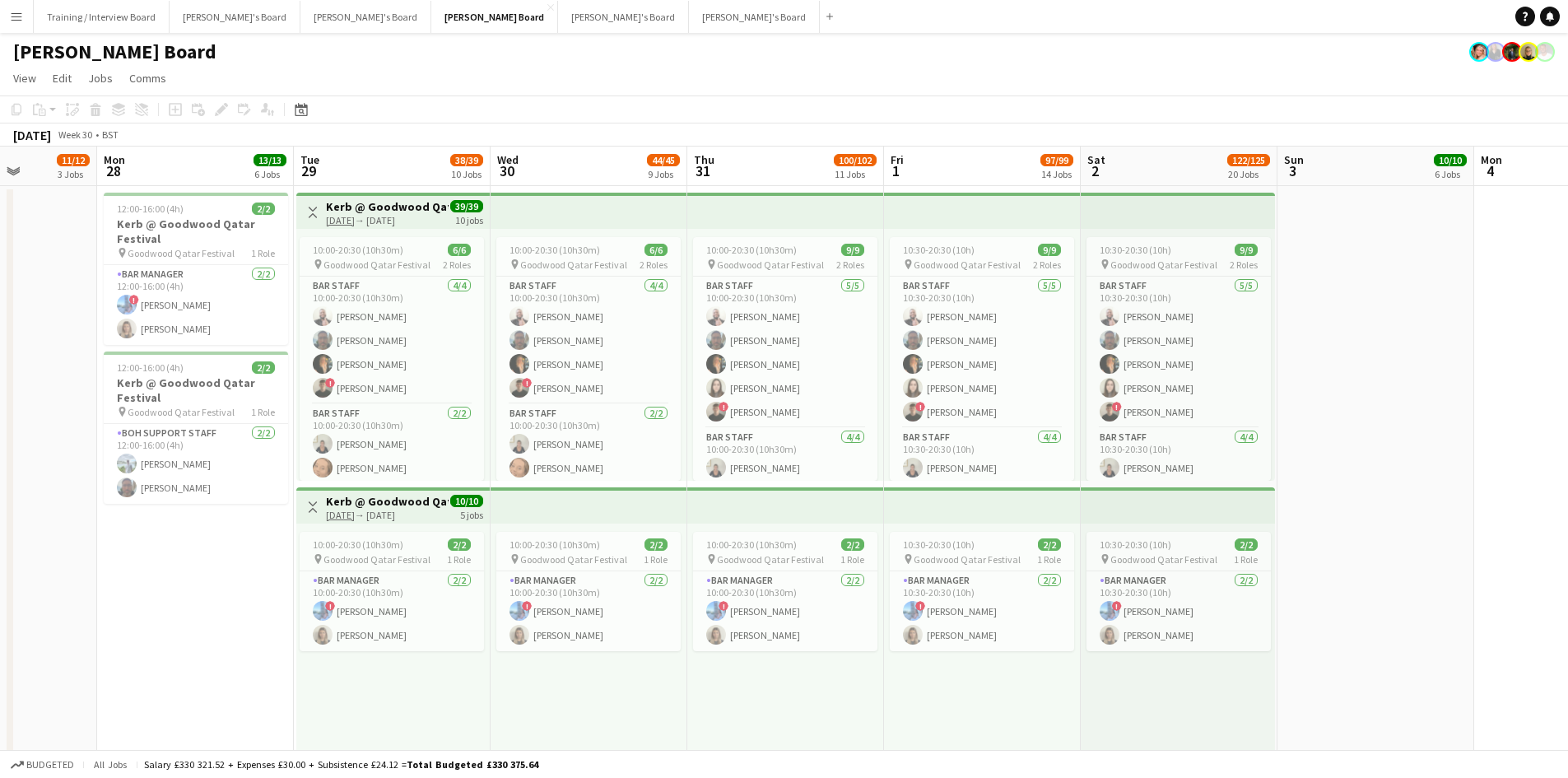
drag, startPoint x: 421, startPoint y: 181, endPoint x: 788, endPoint y: 191, distance: 367.1
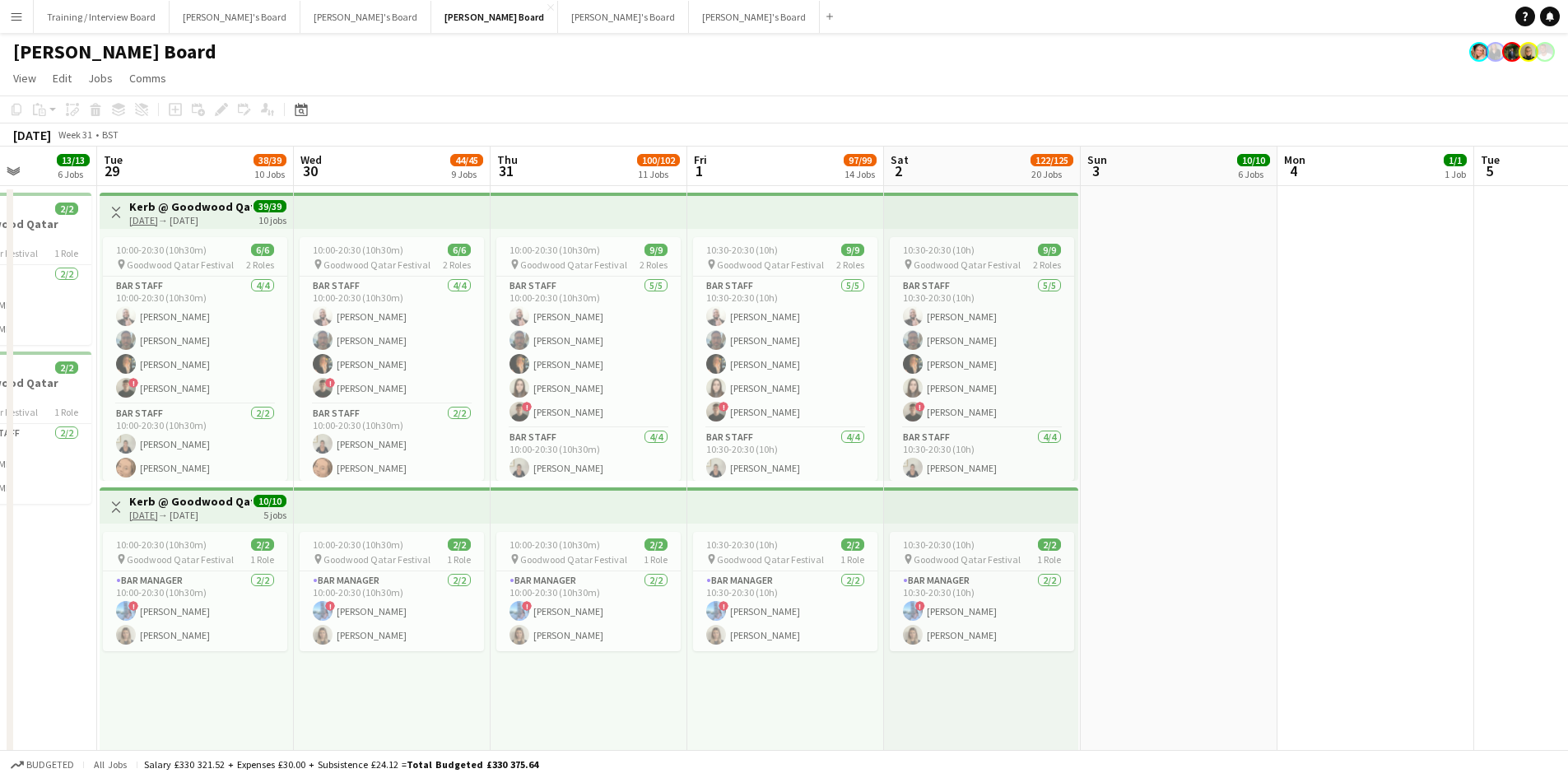
drag, startPoint x: 998, startPoint y: 188, endPoint x: 894, endPoint y: 189, distance: 104.0
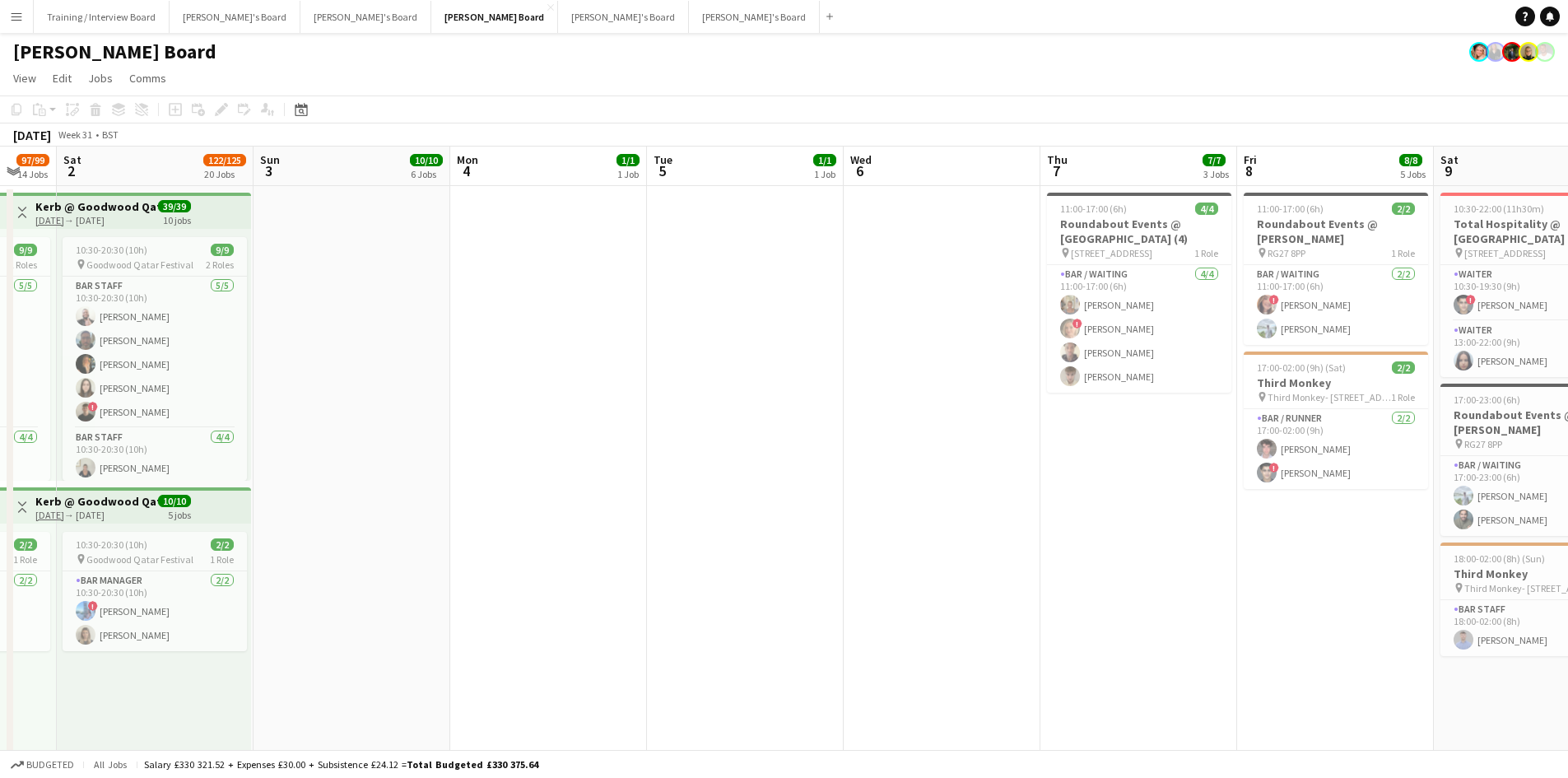
drag, startPoint x: 1389, startPoint y: 181, endPoint x: 920, endPoint y: 185, distance: 469.0
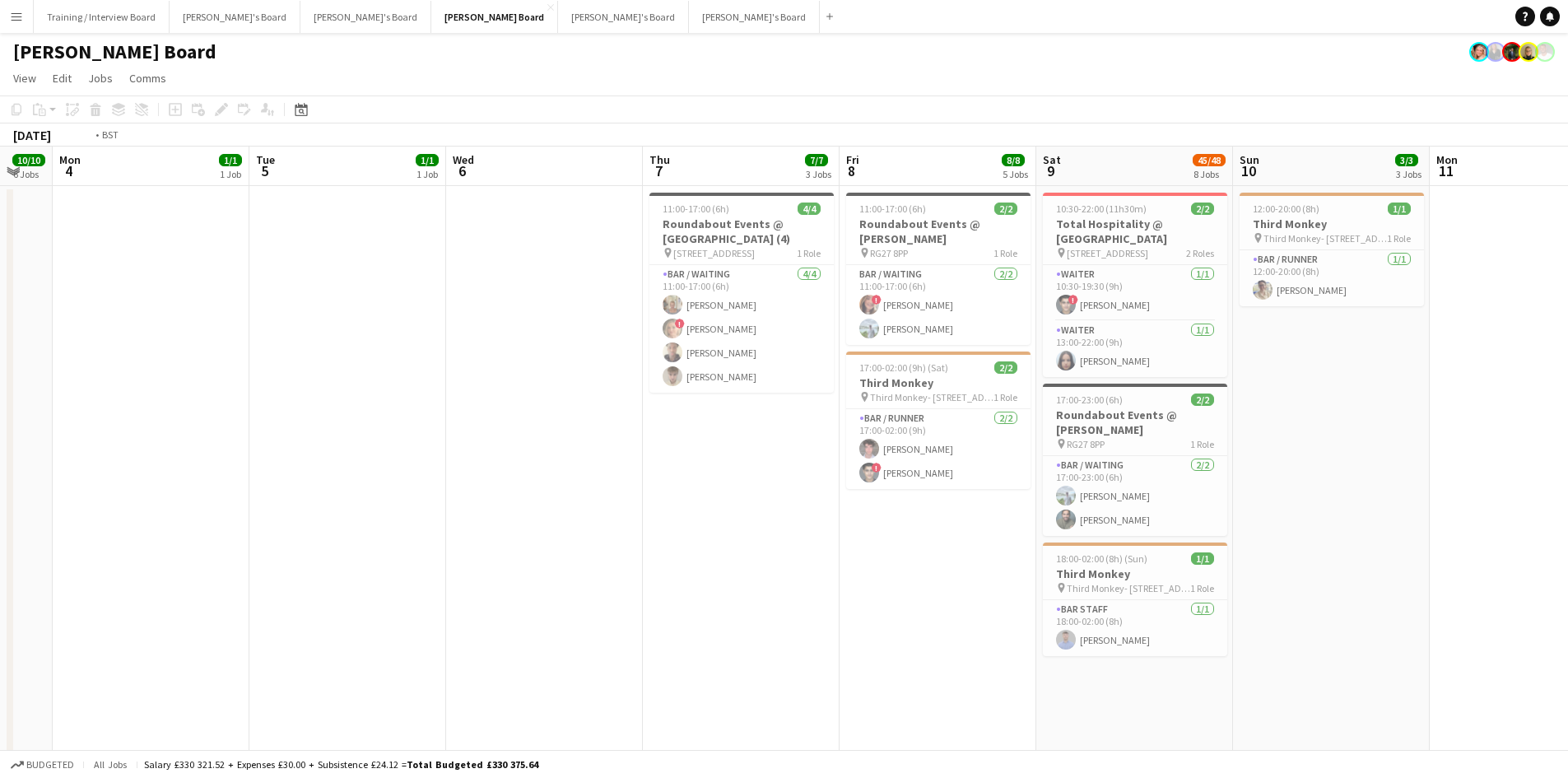
drag, startPoint x: 1399, startPoint y: 179, endPoint x: 860, endPoint y: 184, distance: 539.0
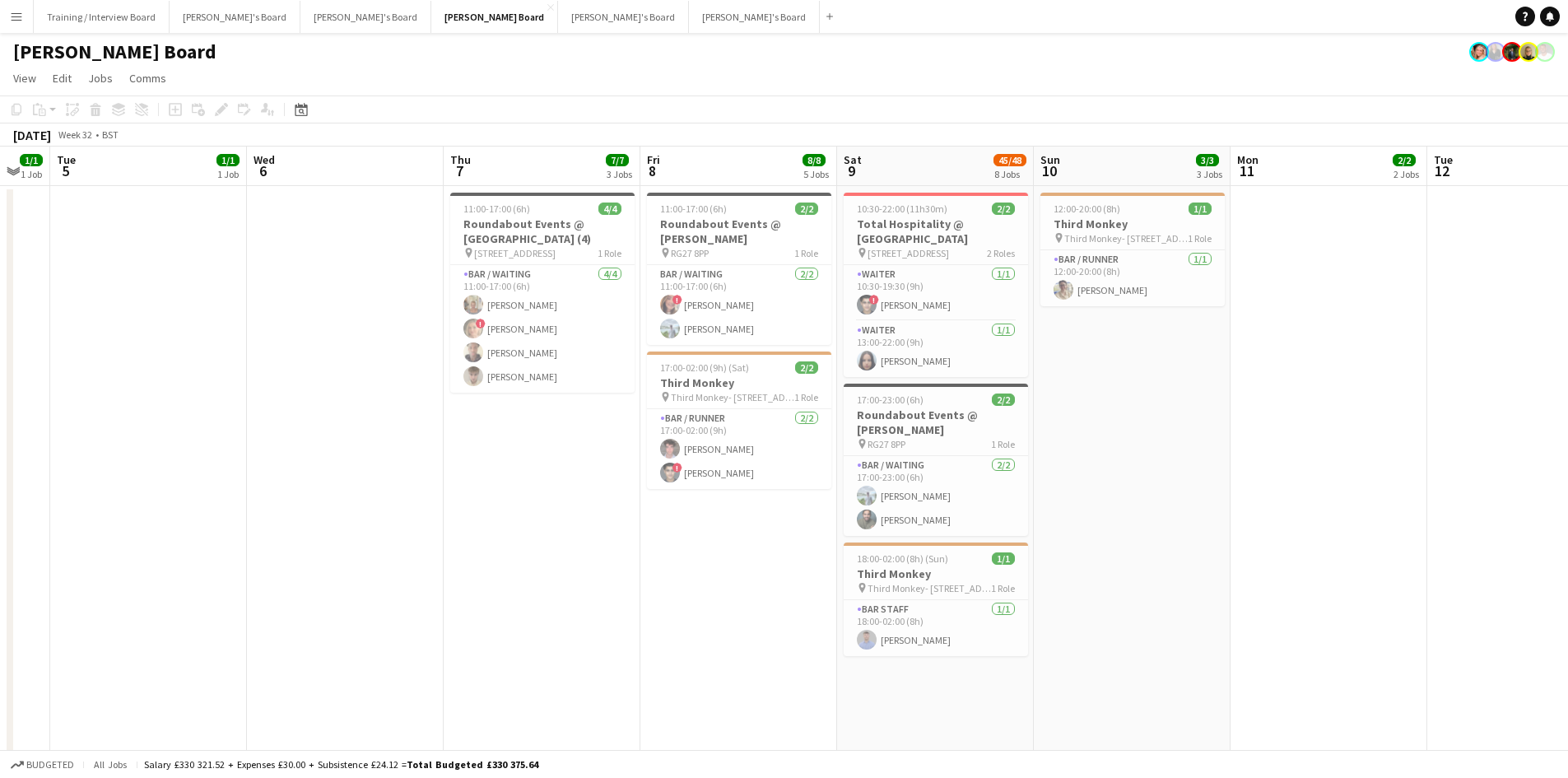
drag, startPoint x: 1340, startPoint y: 174, endPoint x: 768, endPoint y: 177, distance: 572.0
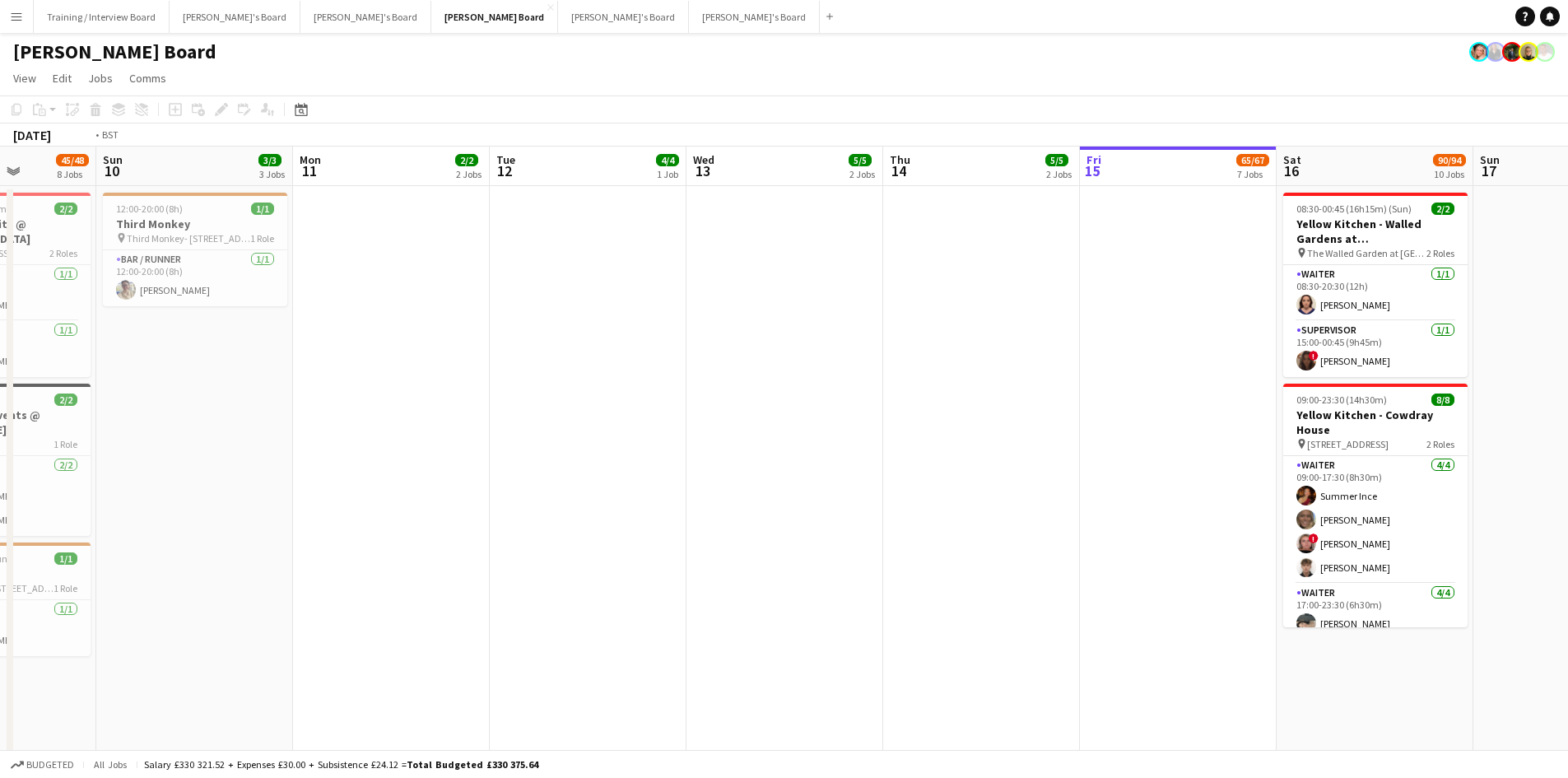
drag, startPoint x: 1365, startPoint y: 174, endPoint x: 726, endPoint y: 186, distance: 639.1
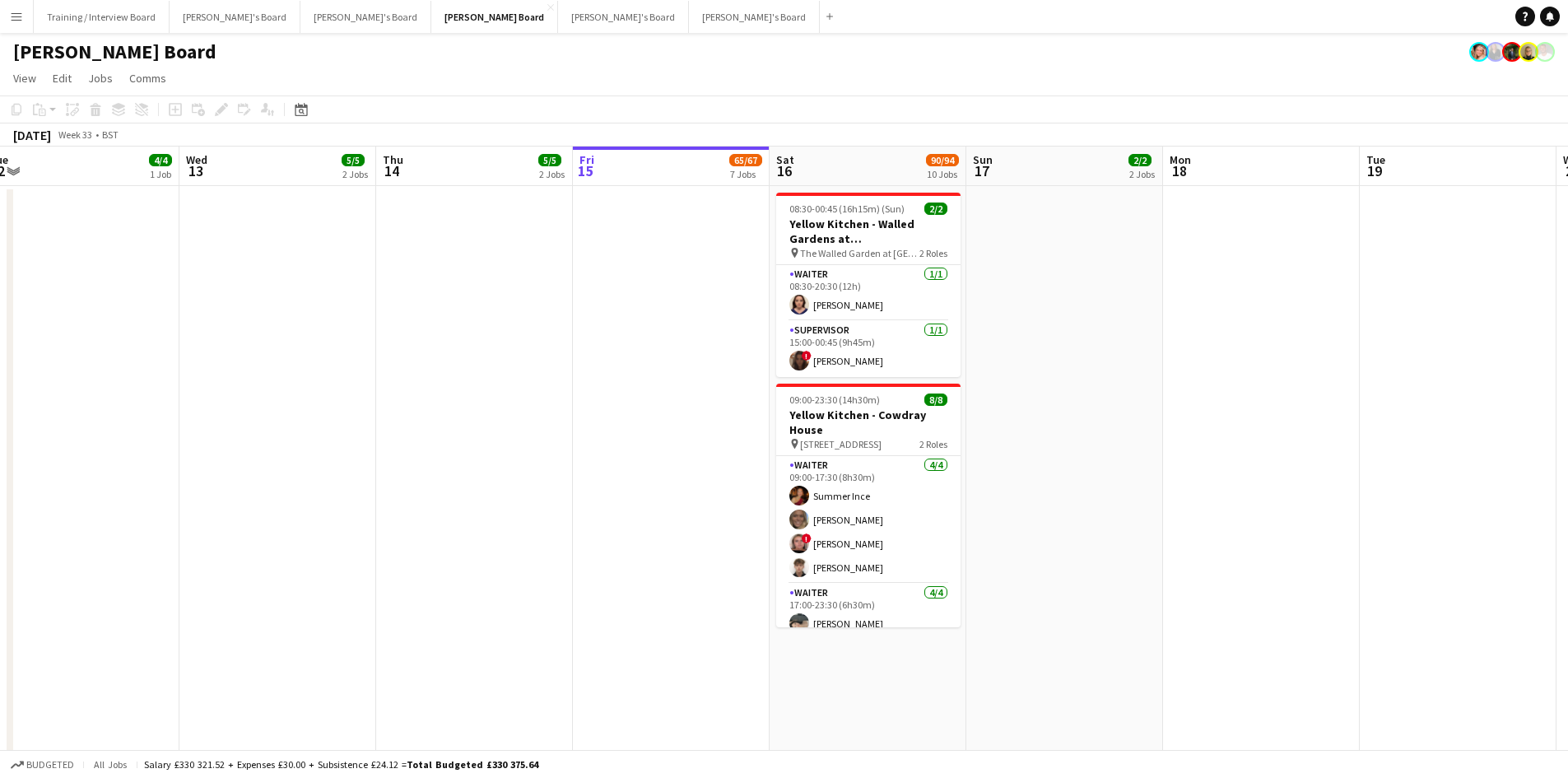
scroll to position [0, 490]
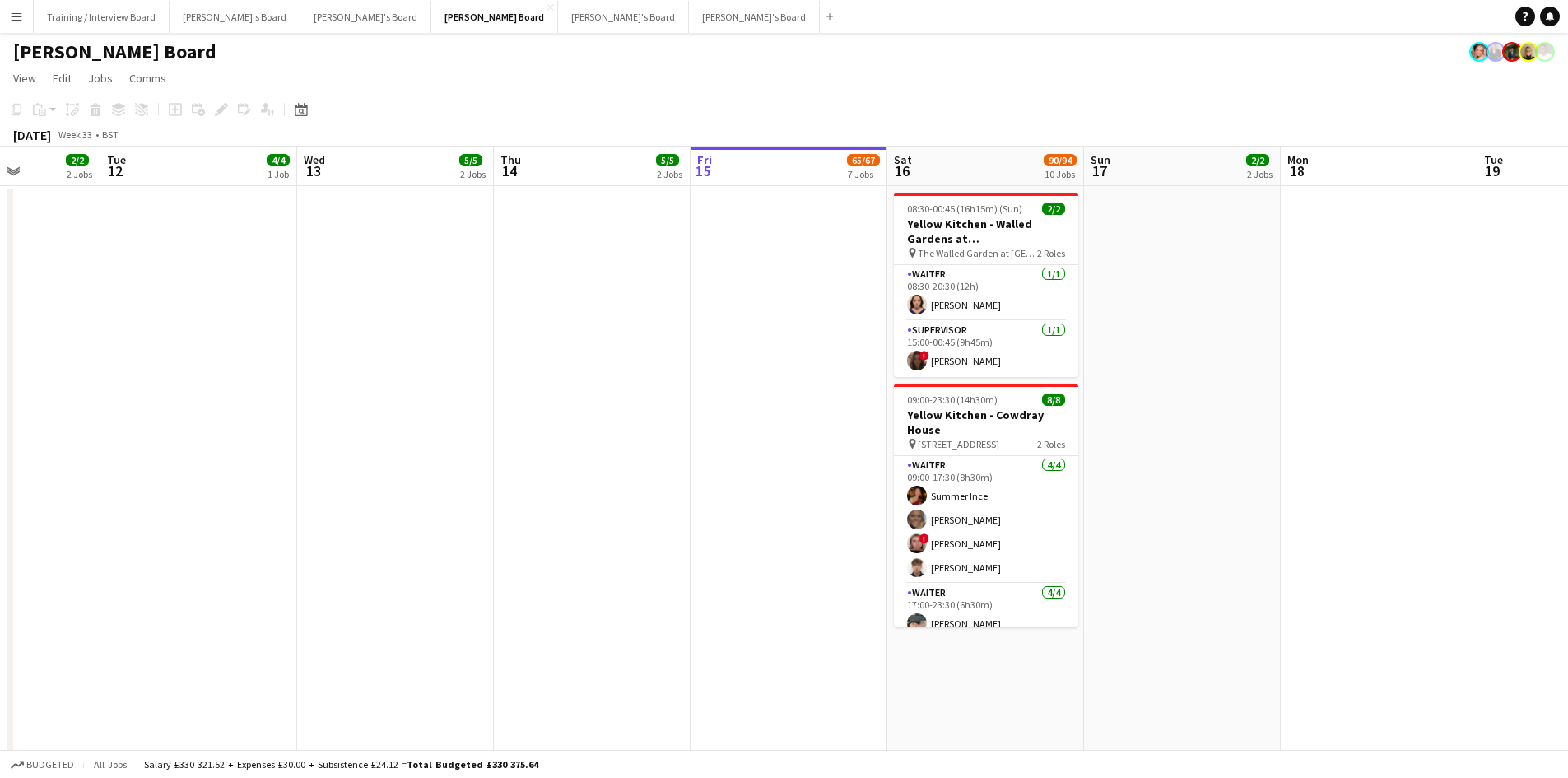
drag, startPoint x: 1102, startPoint y: 165, endPoint x: 912, endPoint y: 166, distance: 190.0
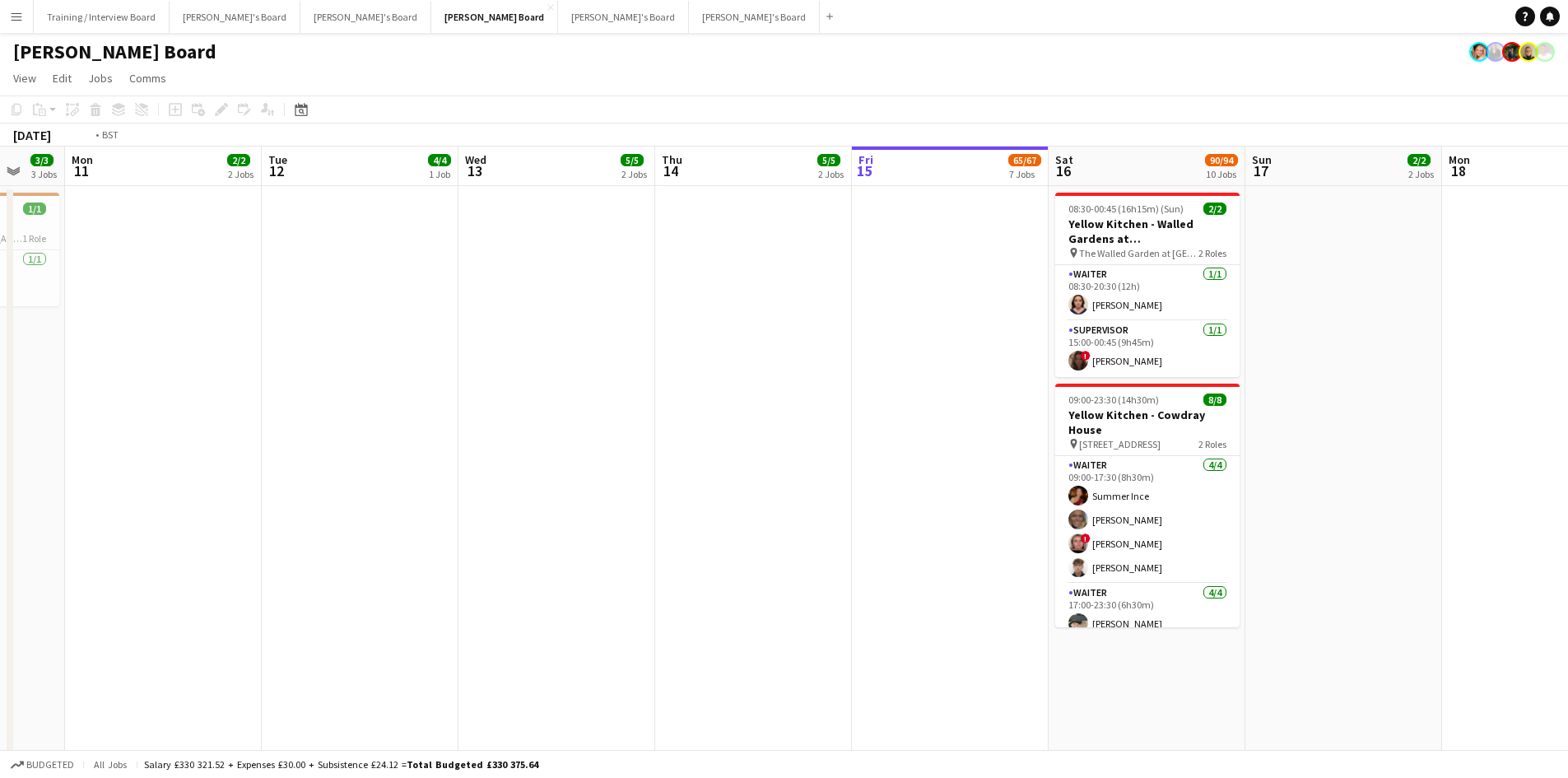
drag, startPoint x: 444, startPoint y: 178, endPoint x: 1170, endPoint y: 185, distance: 726.0
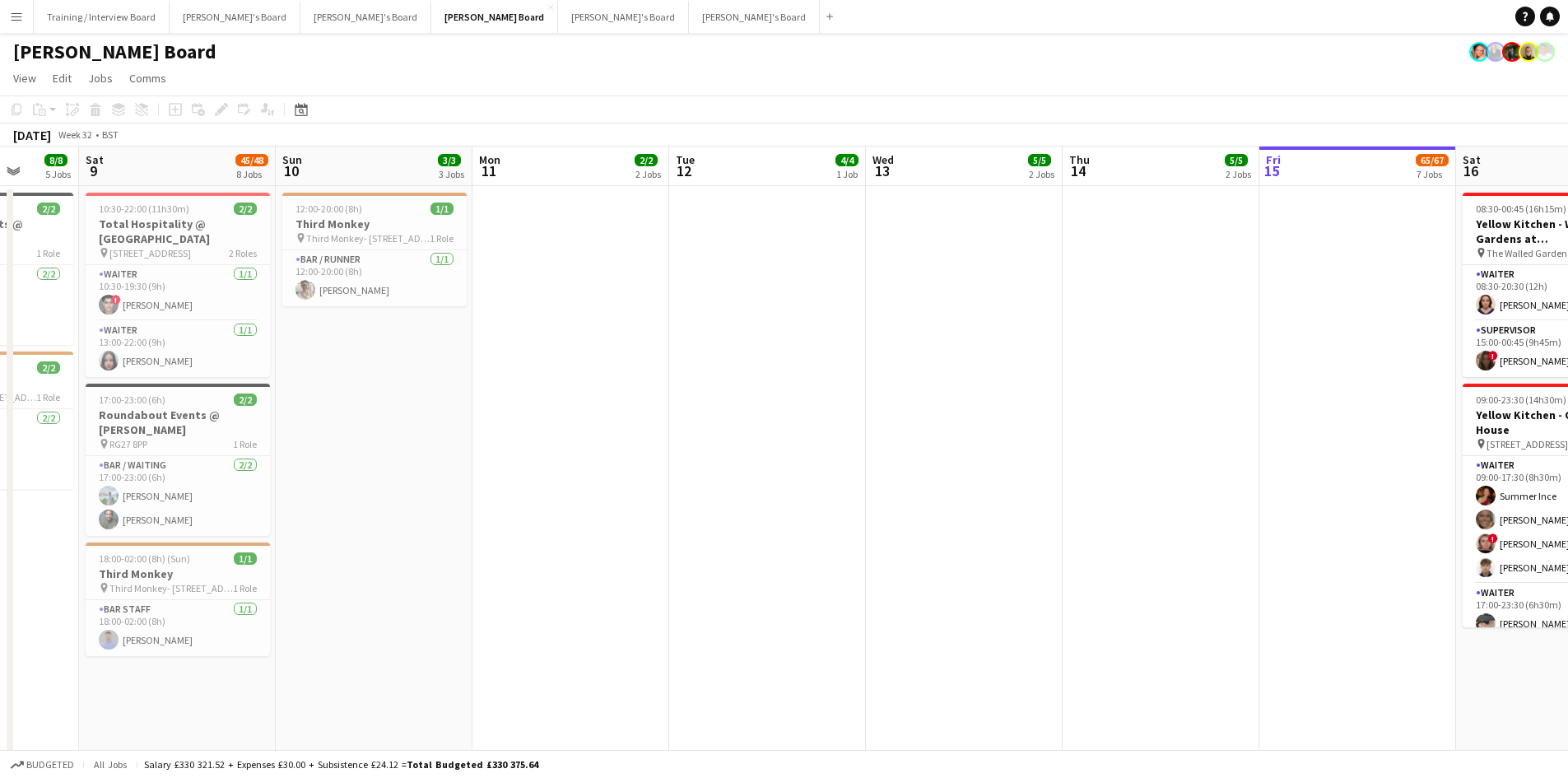
drag, startPoint x: 608, startPoint y: 177, endPoint x: 1112, endPoint y: 175, distance: 504.0
